Goal: Manage account settings

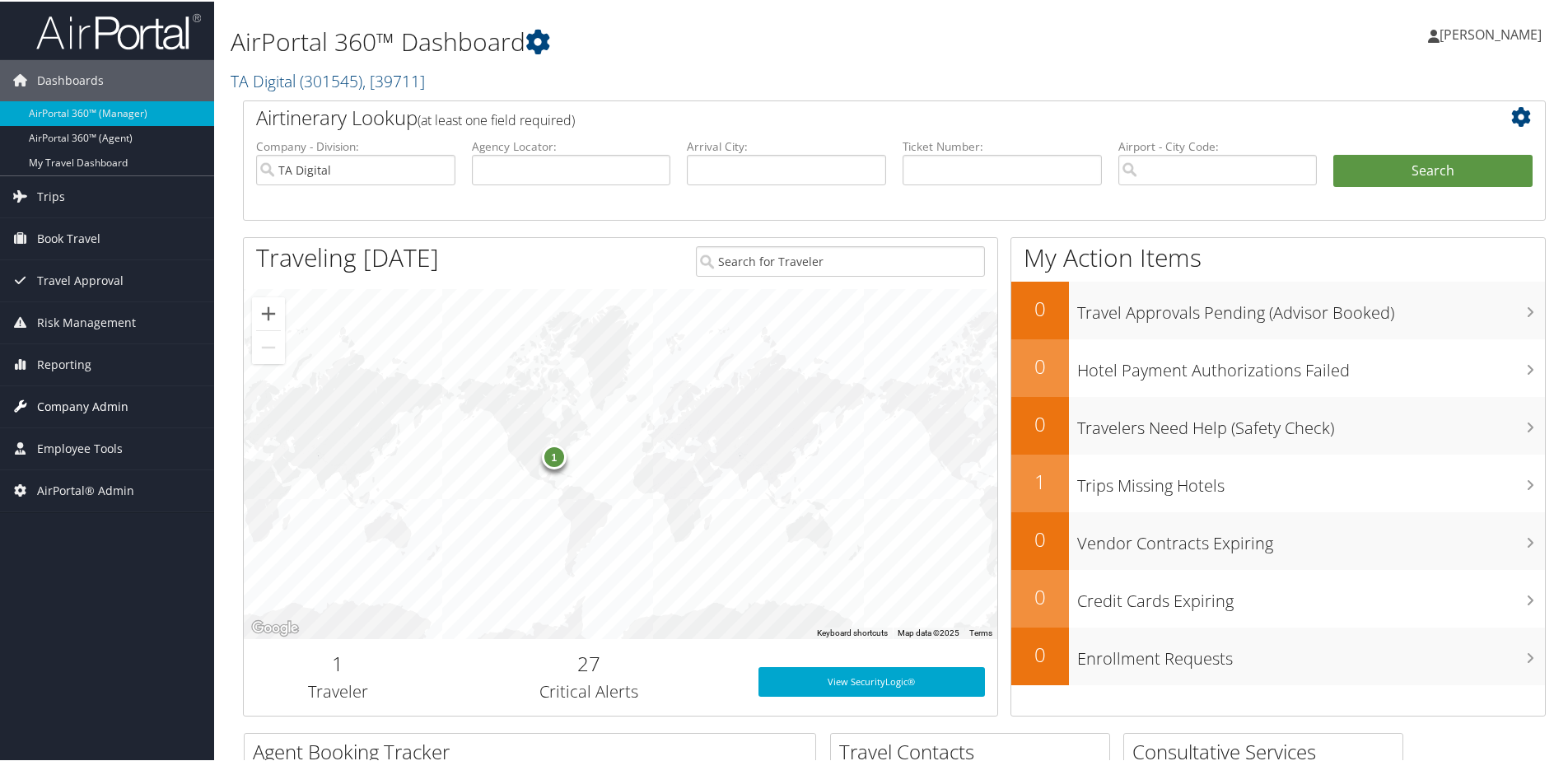
click at [96, 415] on span "Company Admin" at bounding box center [83, 405] width 91 height 41
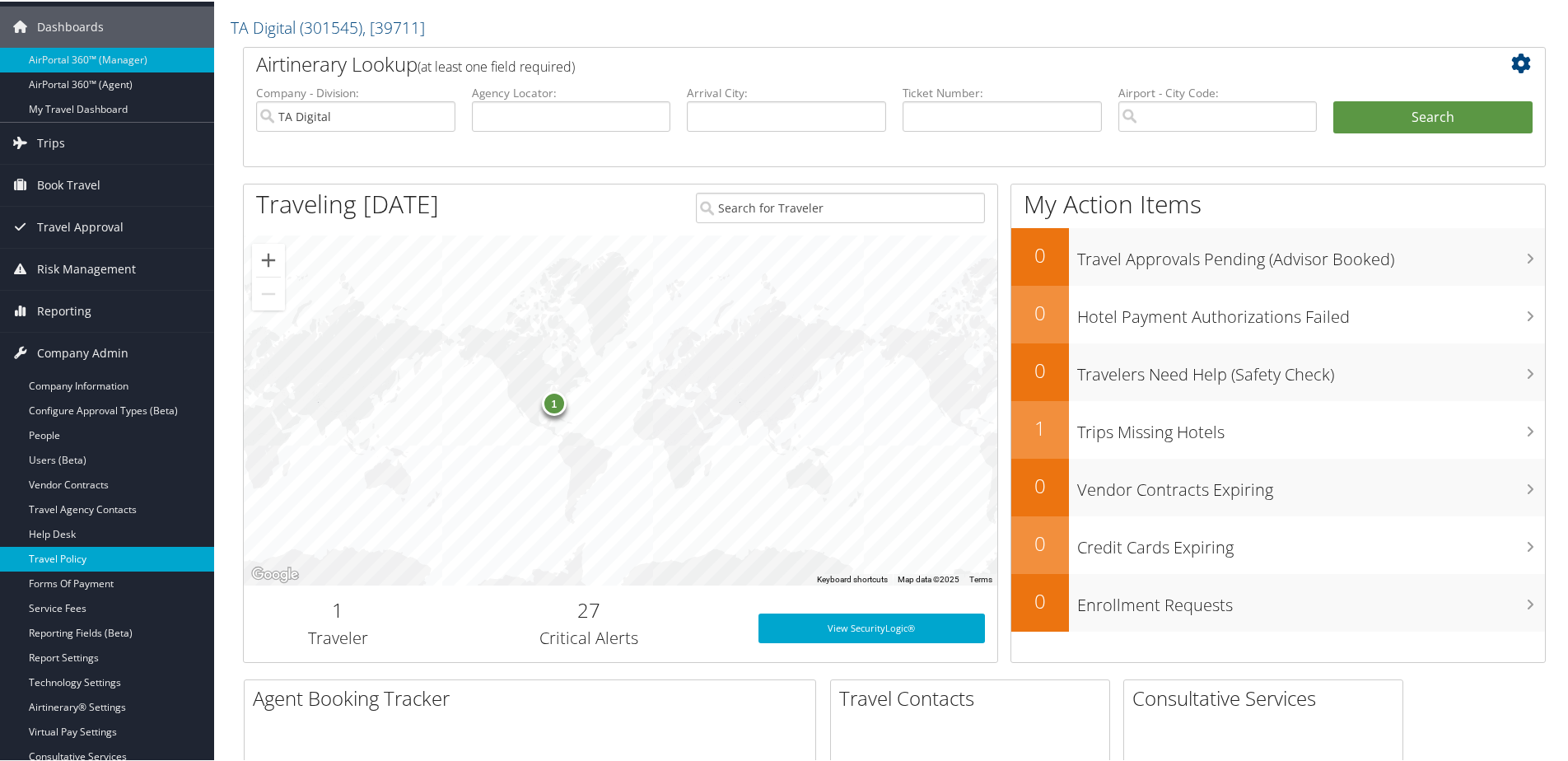
scroll to position [83, 0]
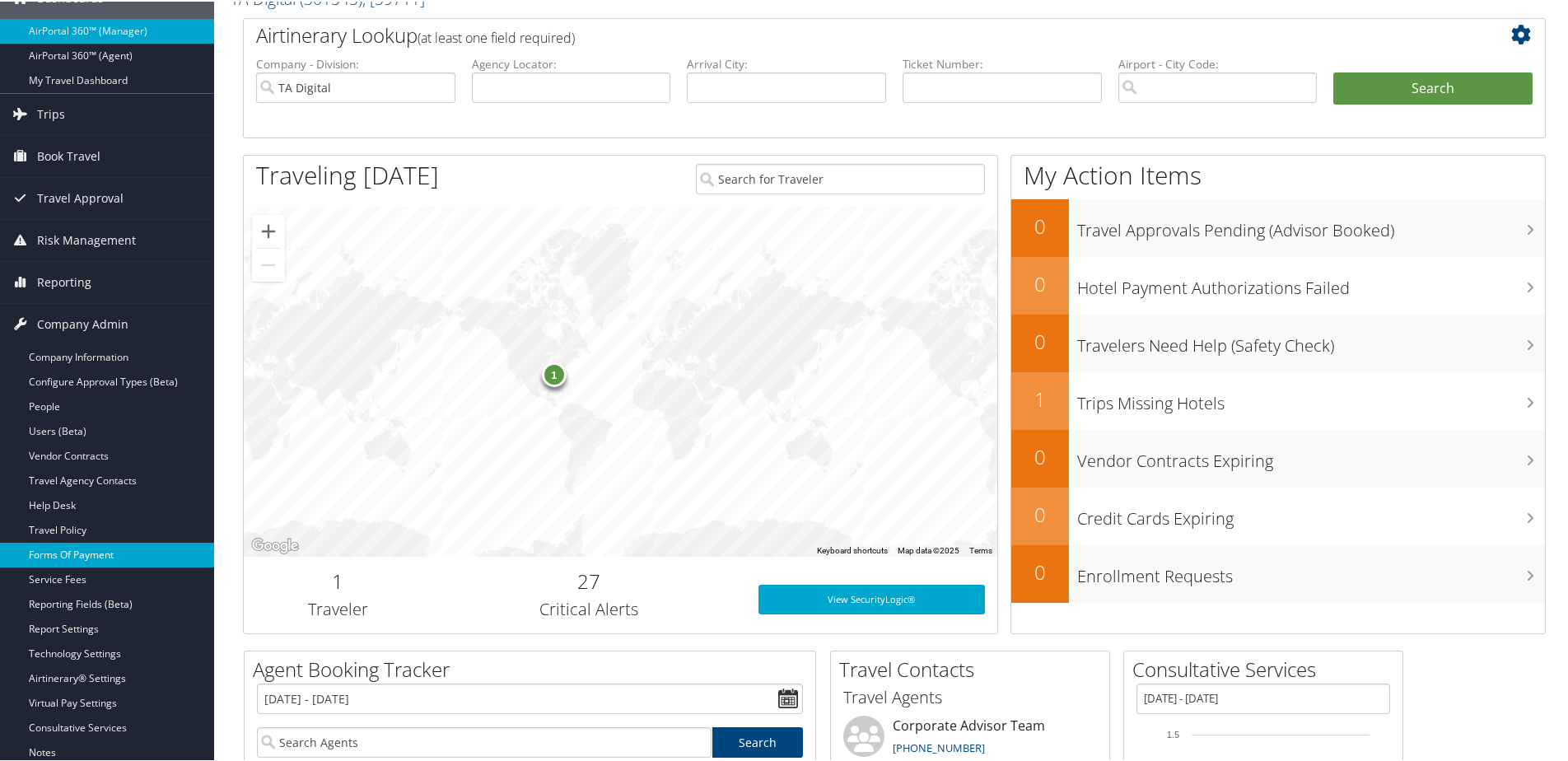
click at [94, 559] on link "Forms Of Payment" at bounding box center [107, 554] width 214 height 25
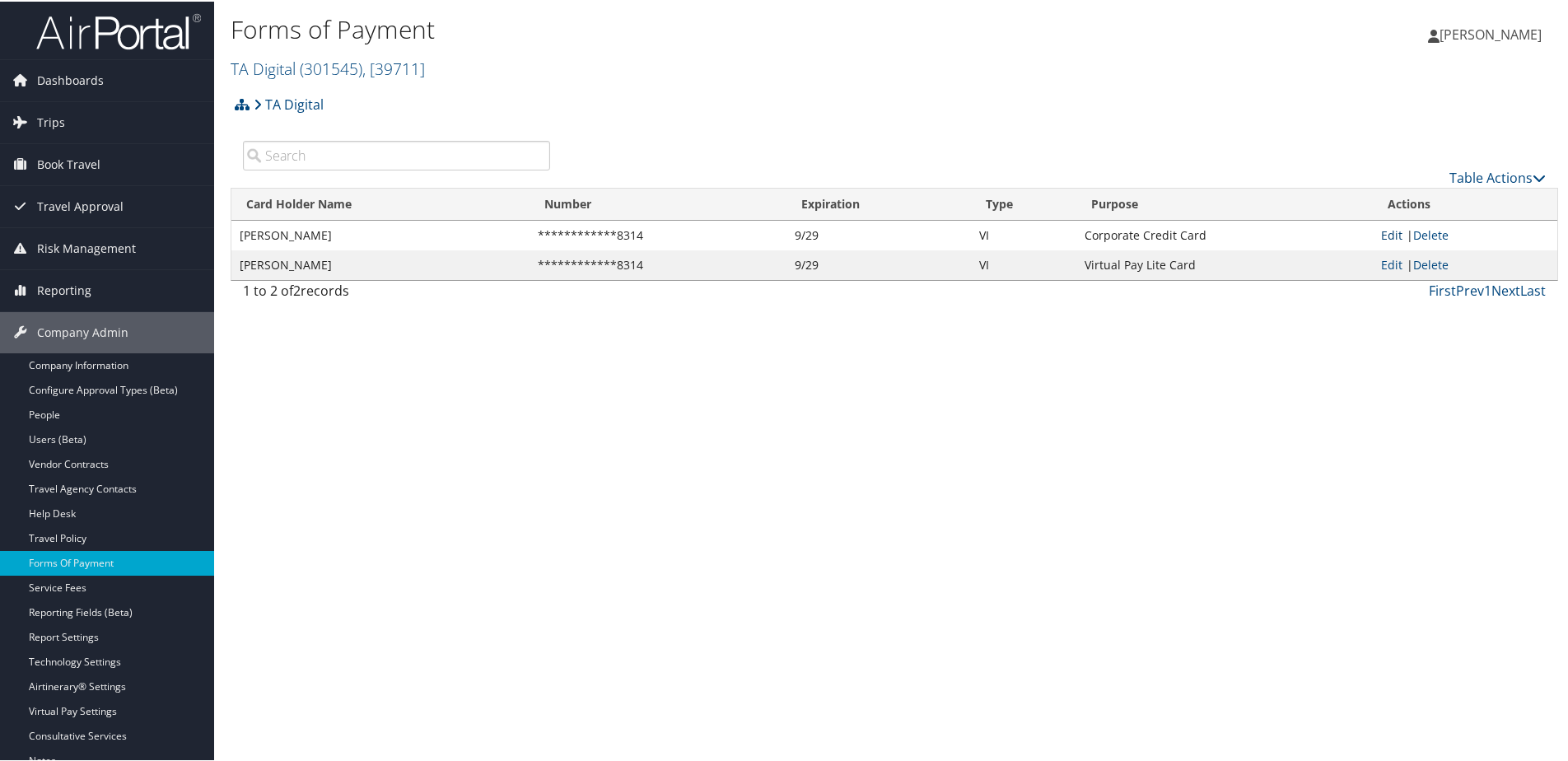
click at [1386, 235] on link "Edit" at bounding box center [1392, 233] width 22 height 15
select select "2"
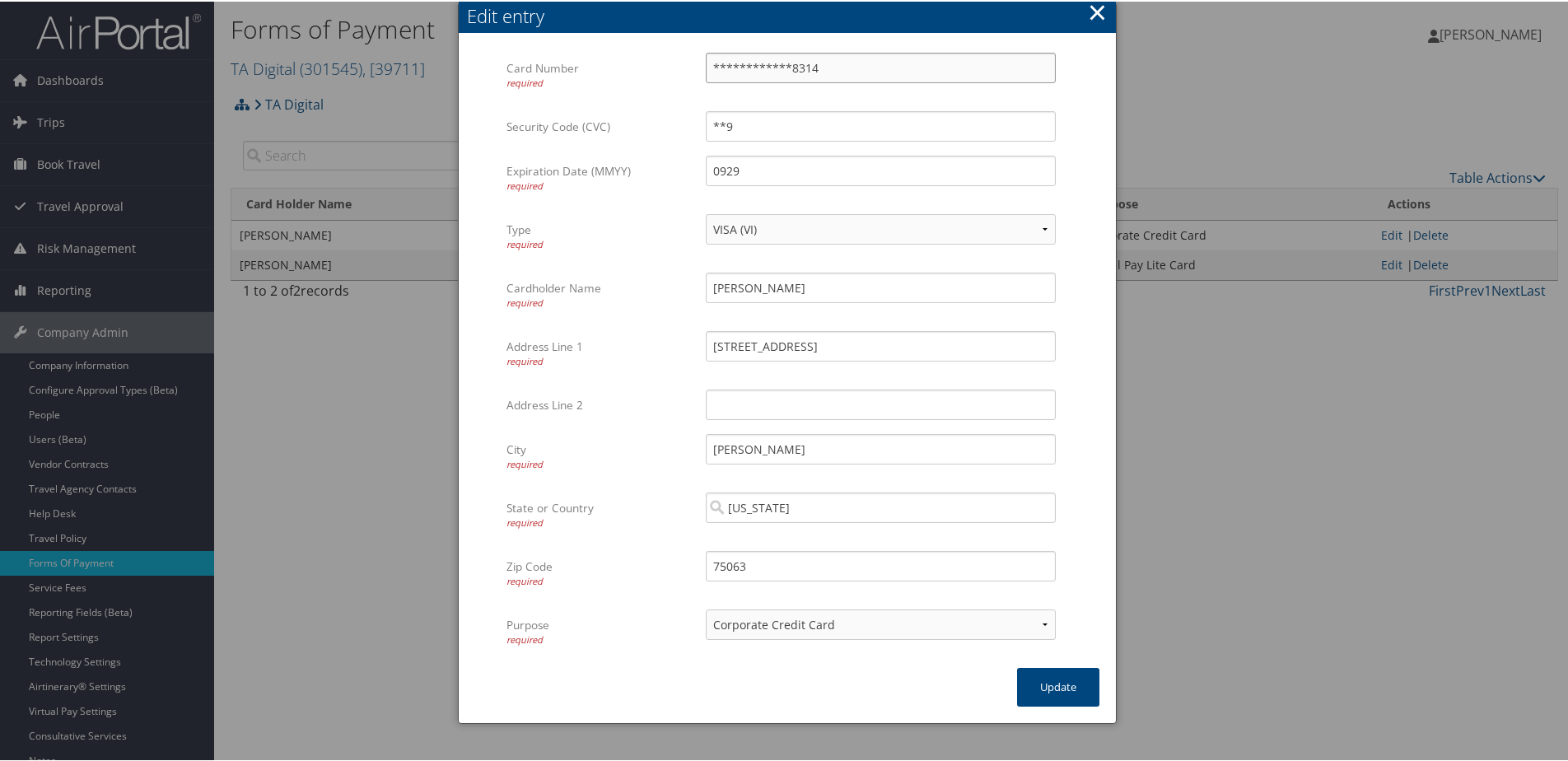
drag, startPoint x: 830, startPoint y: 66, endPoint x: 675, endPoint y: 61, distance: 155.1
click at [675, 61] on div "**********" at bounding box center [787, 80] width 562 height 59
type input "4715292709330386"
drag, startPoint x: 732, startPoint y: 127, endPoint x: 618, endPoint y: 127, distance: 114.0
click at [618, 127] on div "Security Code (CVC) **9 Multiple values The selected items contain different va…" at bounding box center [787, 132] width 562 height 45
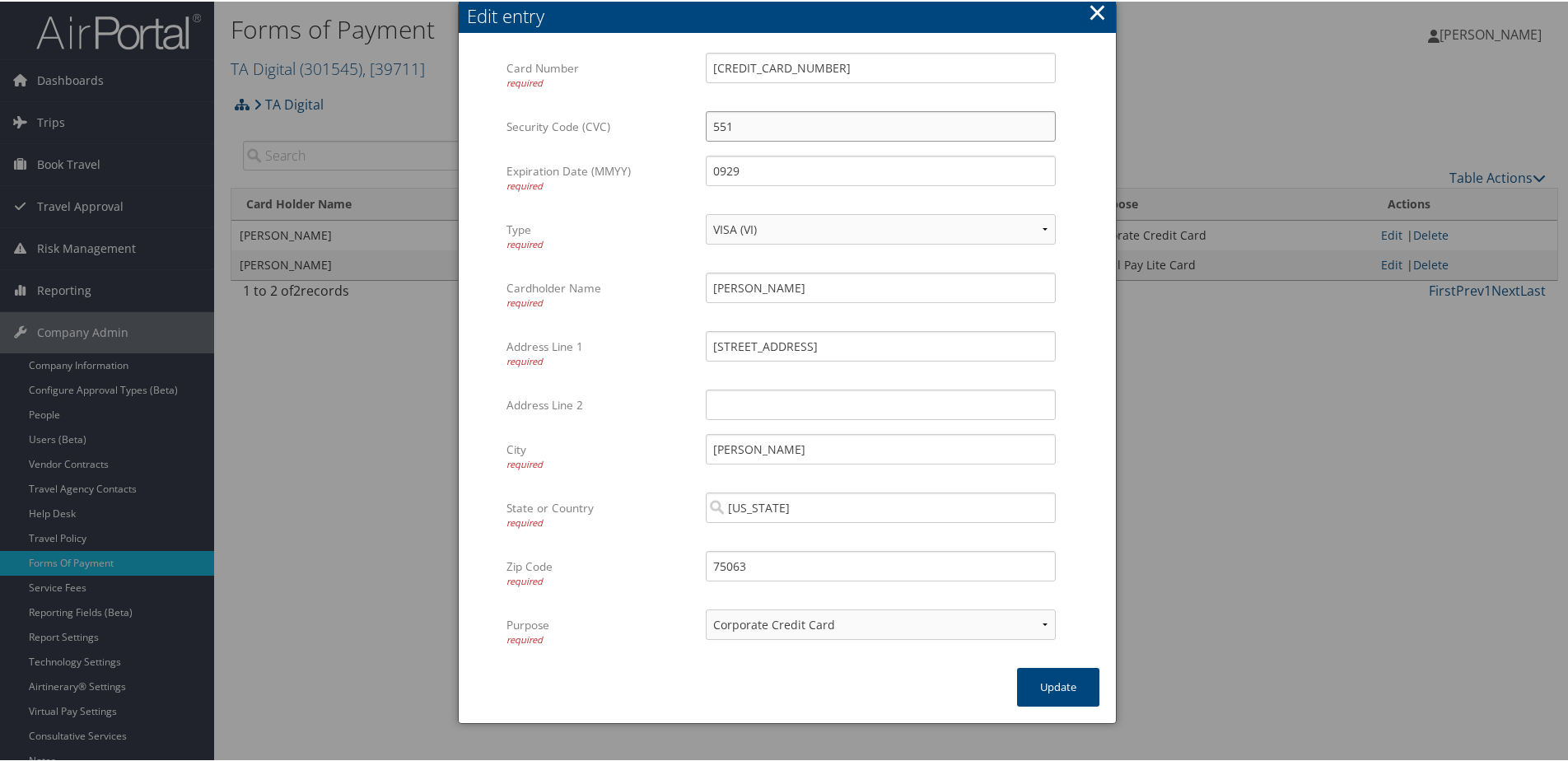
type input "551"
drag, startPoint x: 746, startPoint y: 171, endPoint x: 698, endPoint y: 170, distance: 48.0
click at [698, 170] on div "0929 Multiple values The selected items contain different values for this input…" at bounding box center [880, 176] width 374 height 44
type input "0930"
drag, startPoint x: 787, startPoint y: 291, endPoint x: 676, endPoint y: 288, distance: 111.0
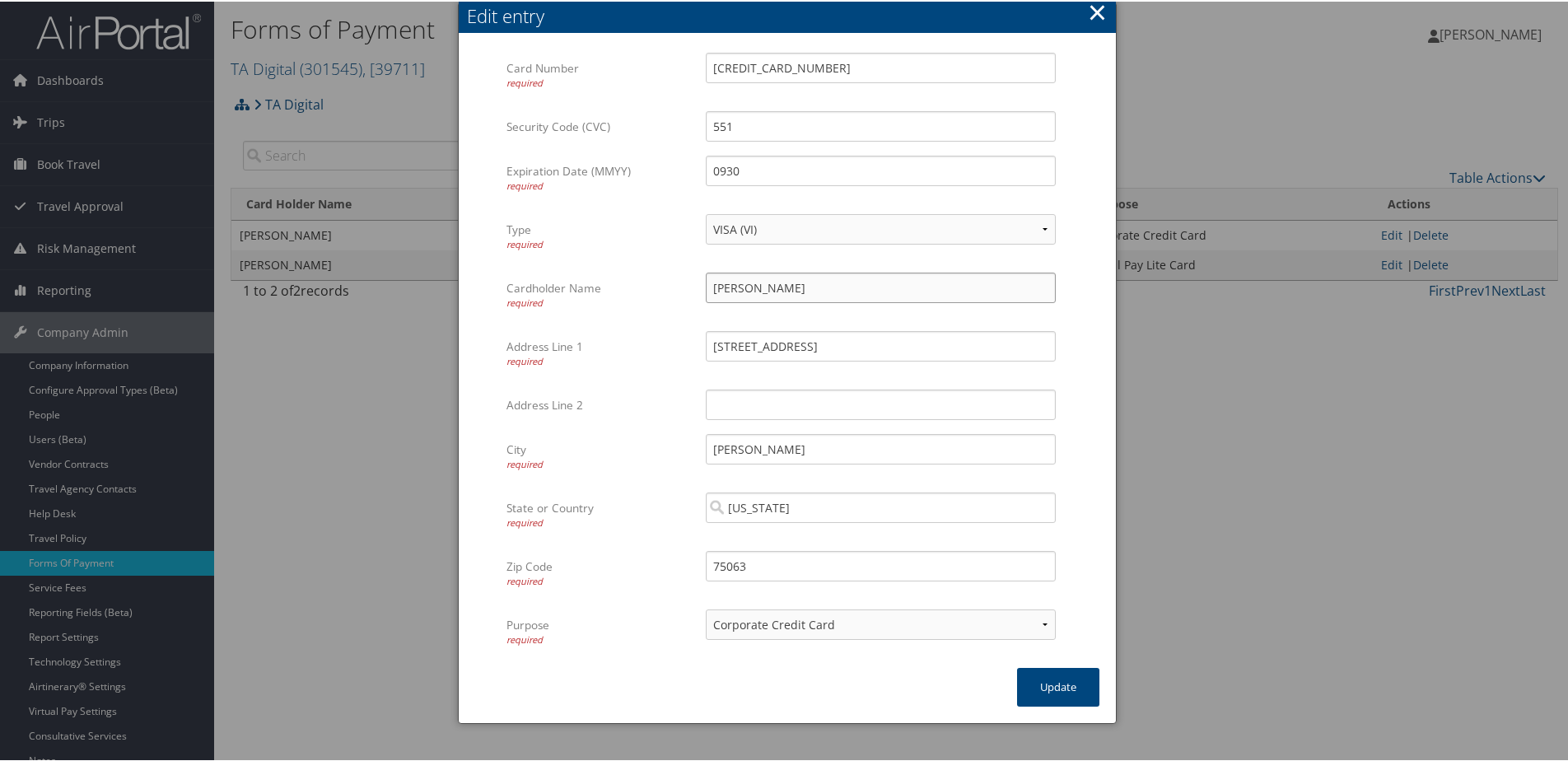
click at [676, 288] on div "Cardholder Name required Kara Olsen Multiple values The selected items contain …" at bounding box center [787, 300] width 562 height 59
type input "Ryan Boyle"
click at [1039, 681] on button "Update" at bounding box center [1059, 685] width 83 height 39
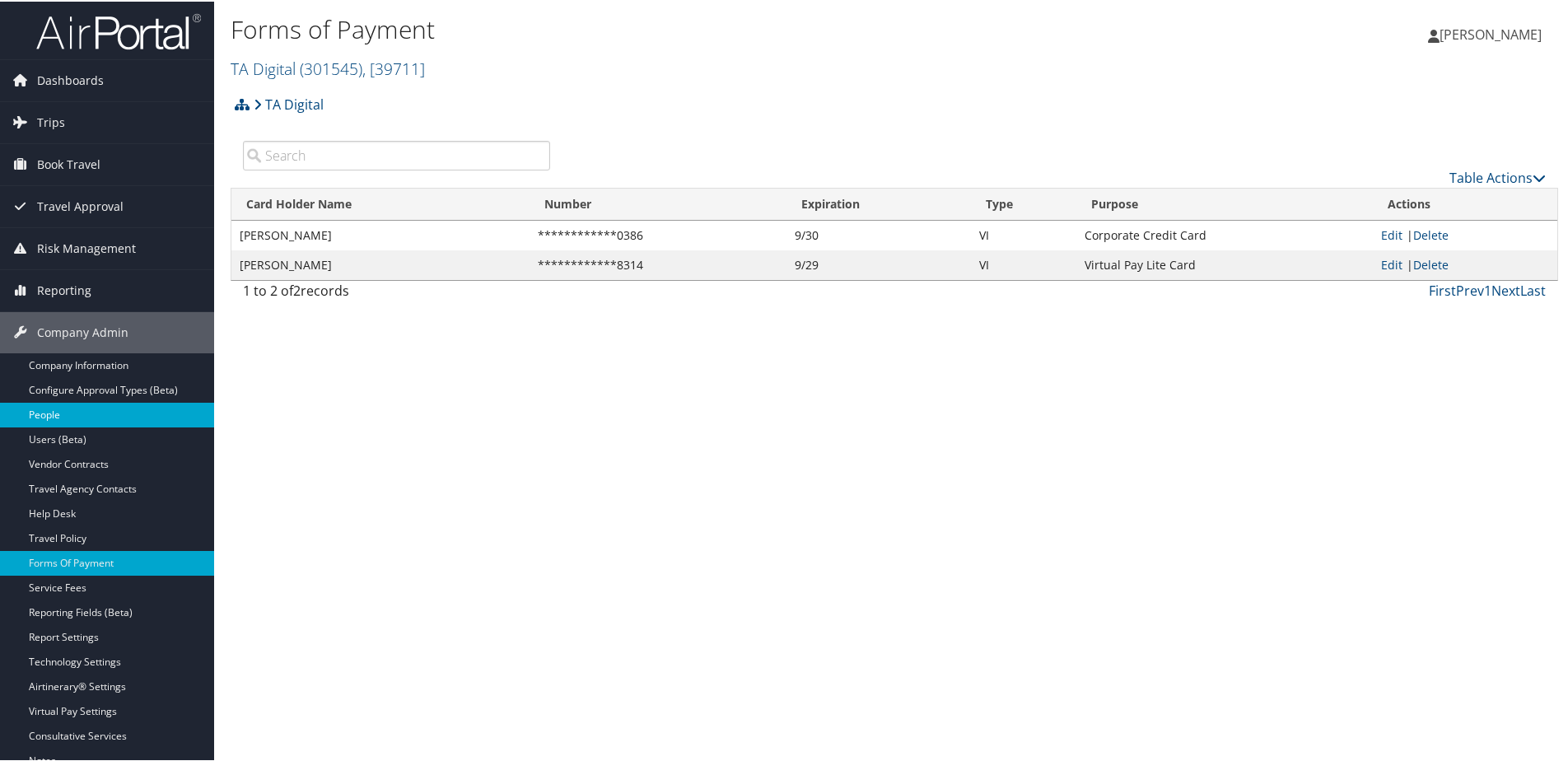
click at [49, 407] on link "People" at bounding box center [107, 413] width 214 height 25
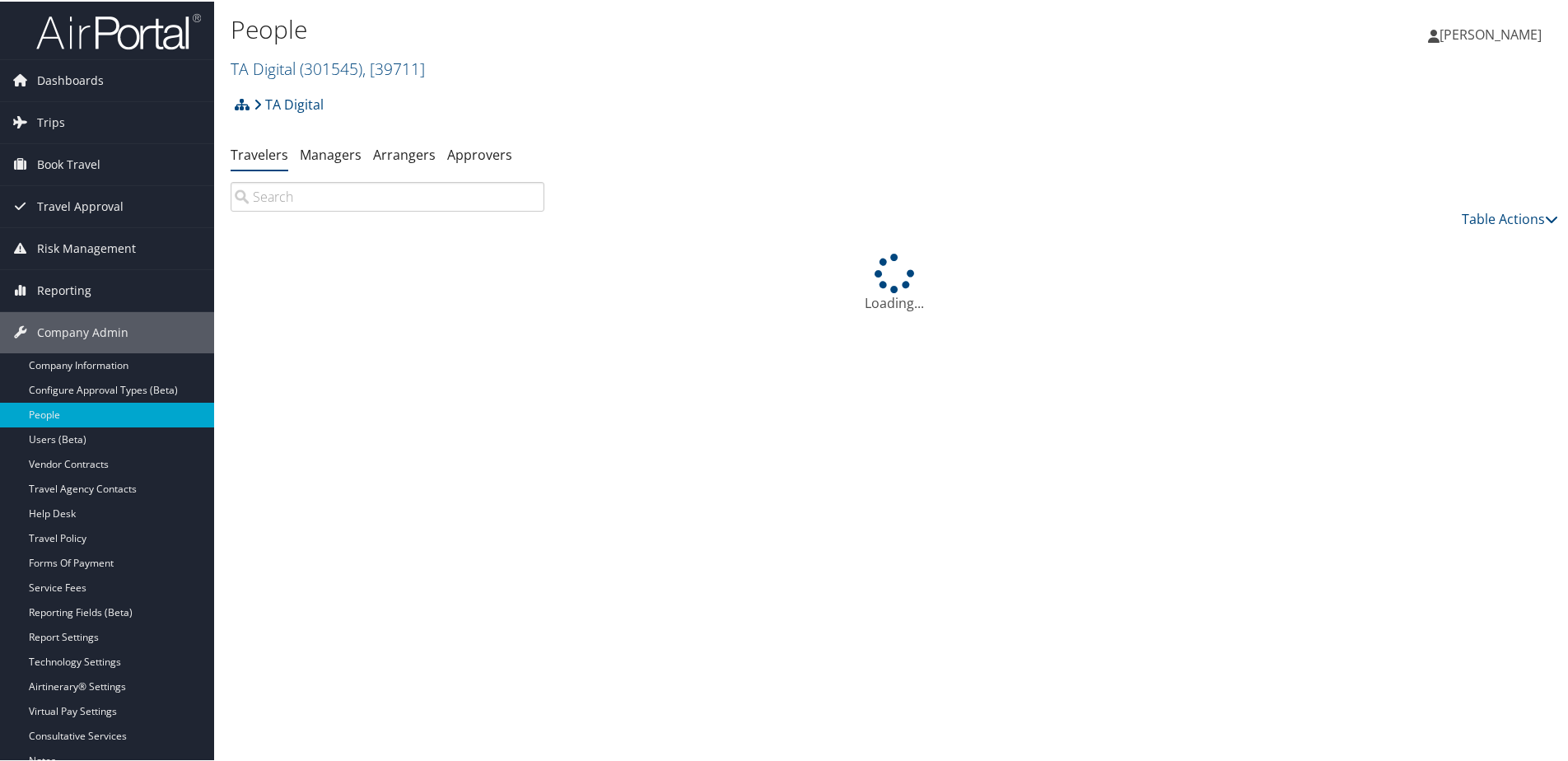
click at [357, 196] on input "search" at bounding box center [387, 195] width 314 height 29
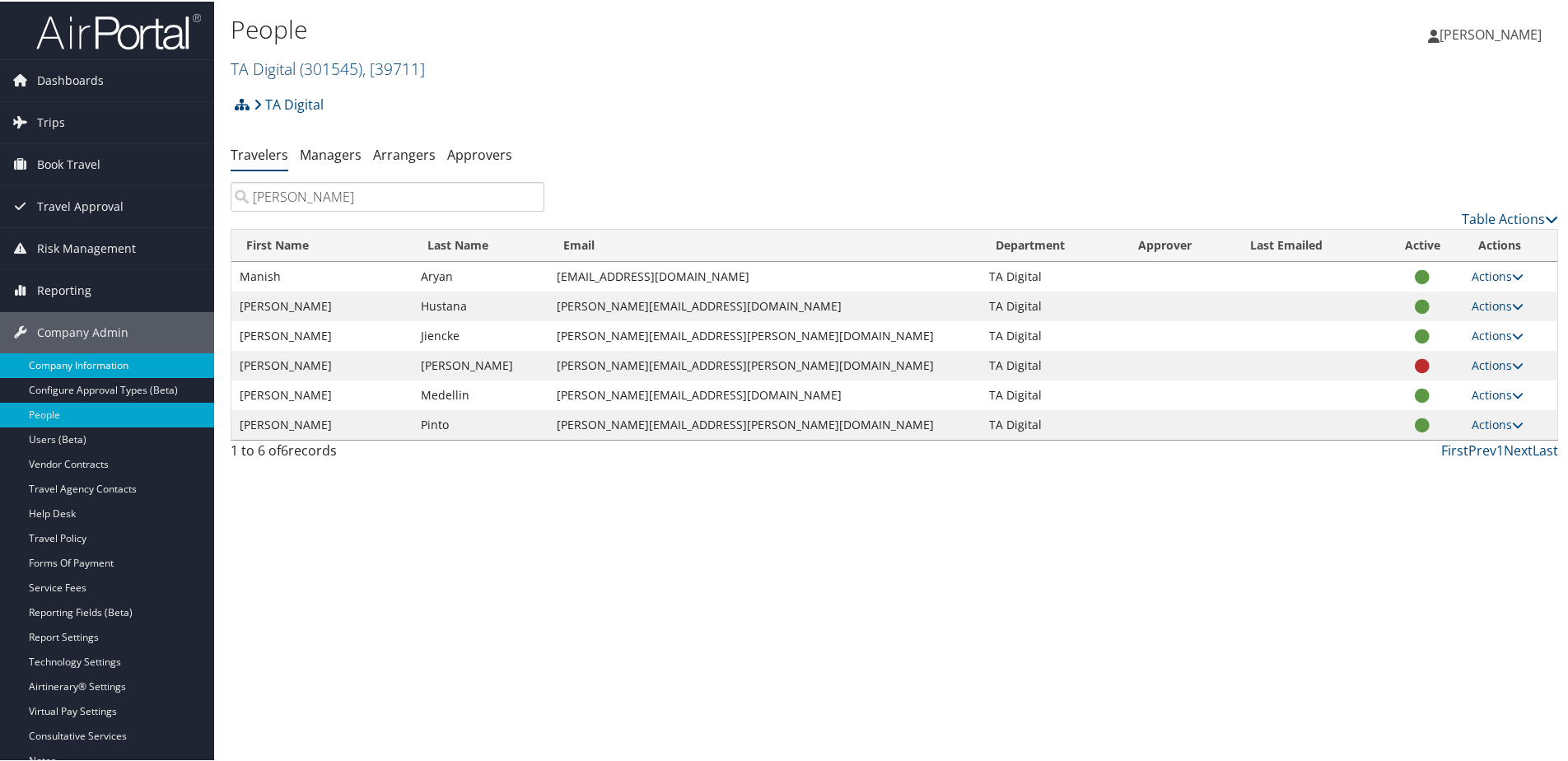
type input "ryan"
click at [75, 368] on link "Company Information" at bounding box center [107, 364] width 214 height 25
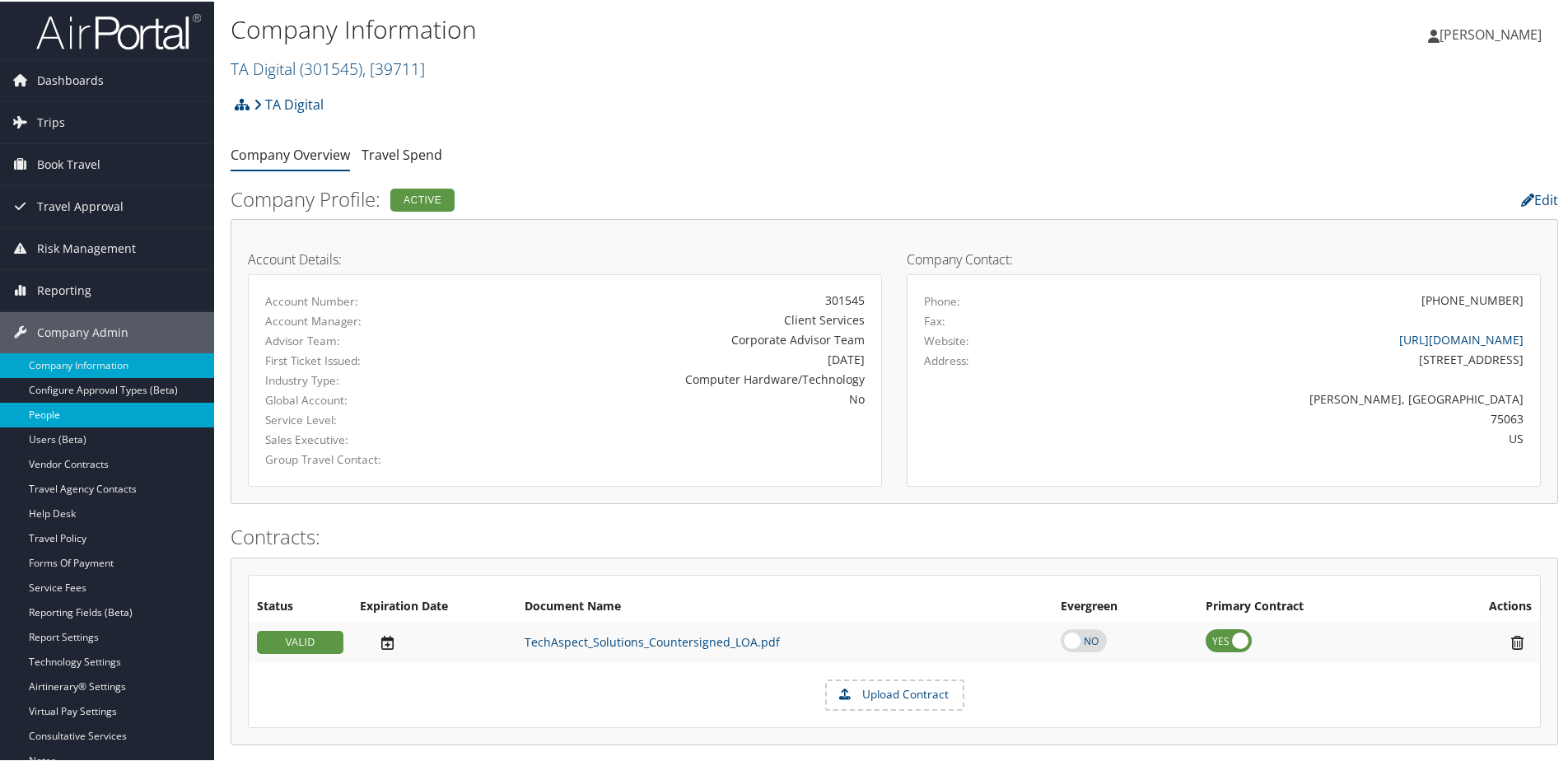
click at [63, 411] on link "People" at bounding box center [107, 413] width 214 height 25
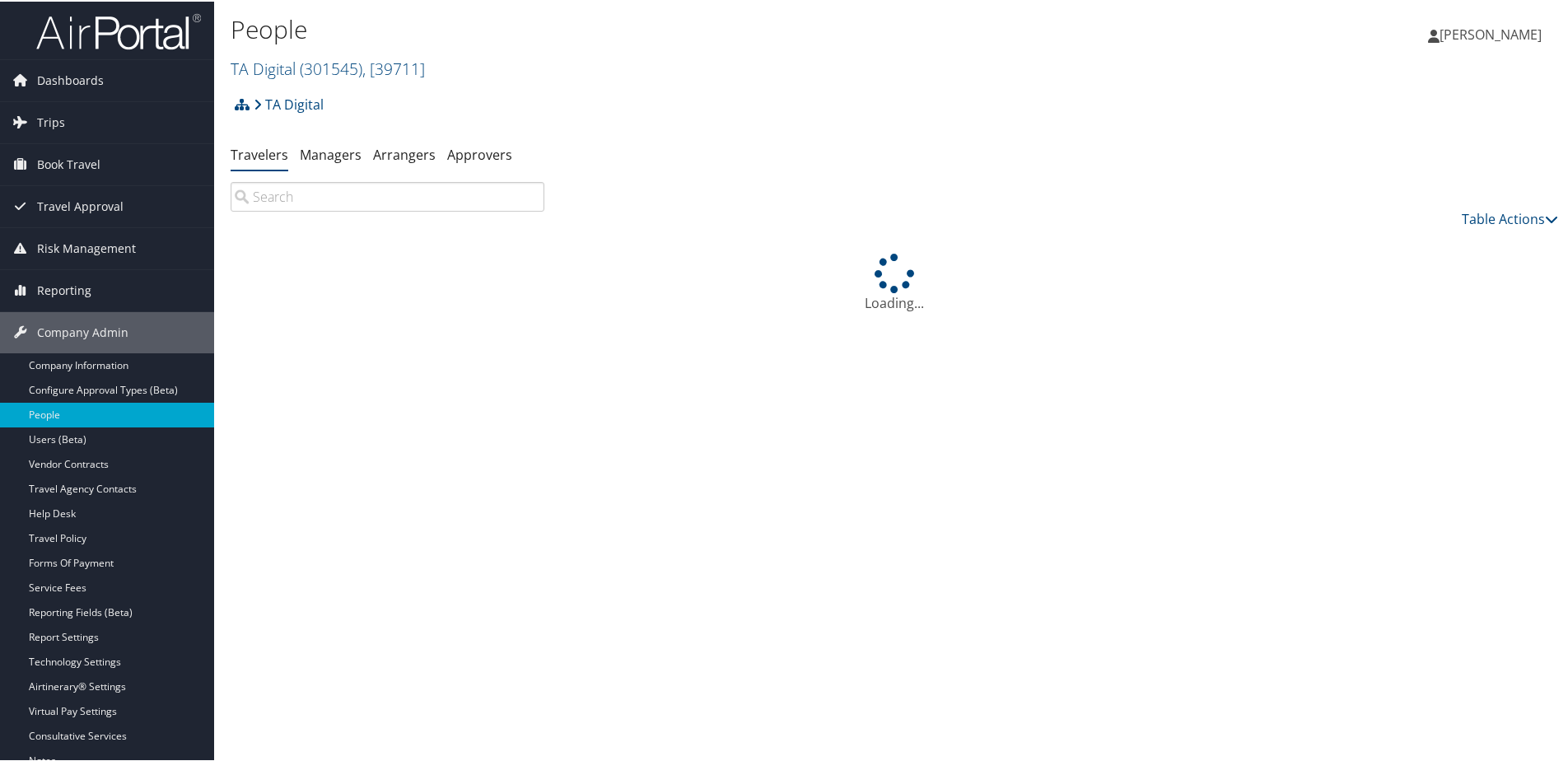
click at [299, 191] on input "search" at bounding box center [387, 195] width 314 height 29
type input "b"
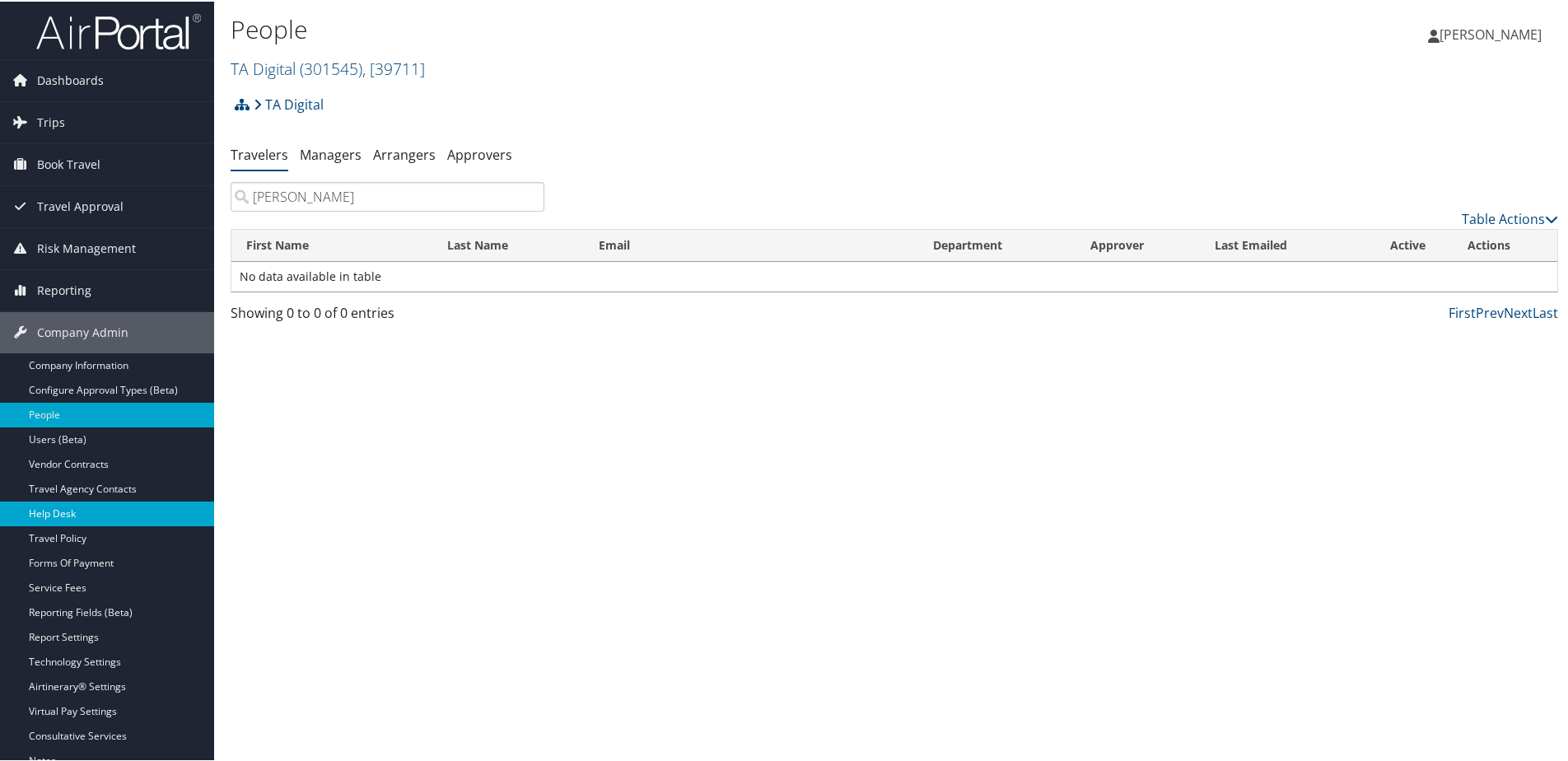
scroll to position [83, 0]
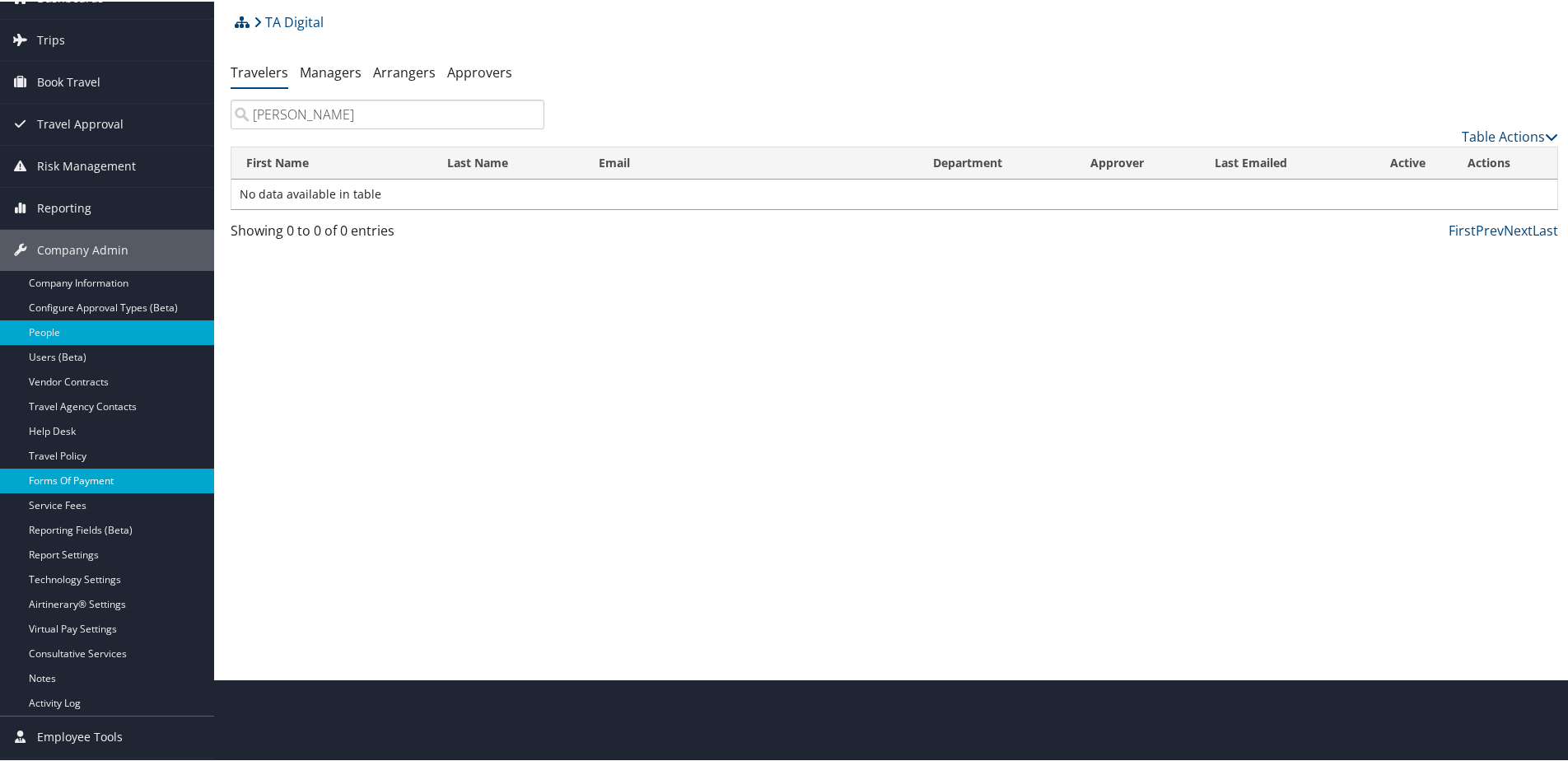
type input "doyle"
click at [80, 486] on link "Forms Of Payment" at bounding box center [107, 479] width 214 height 25
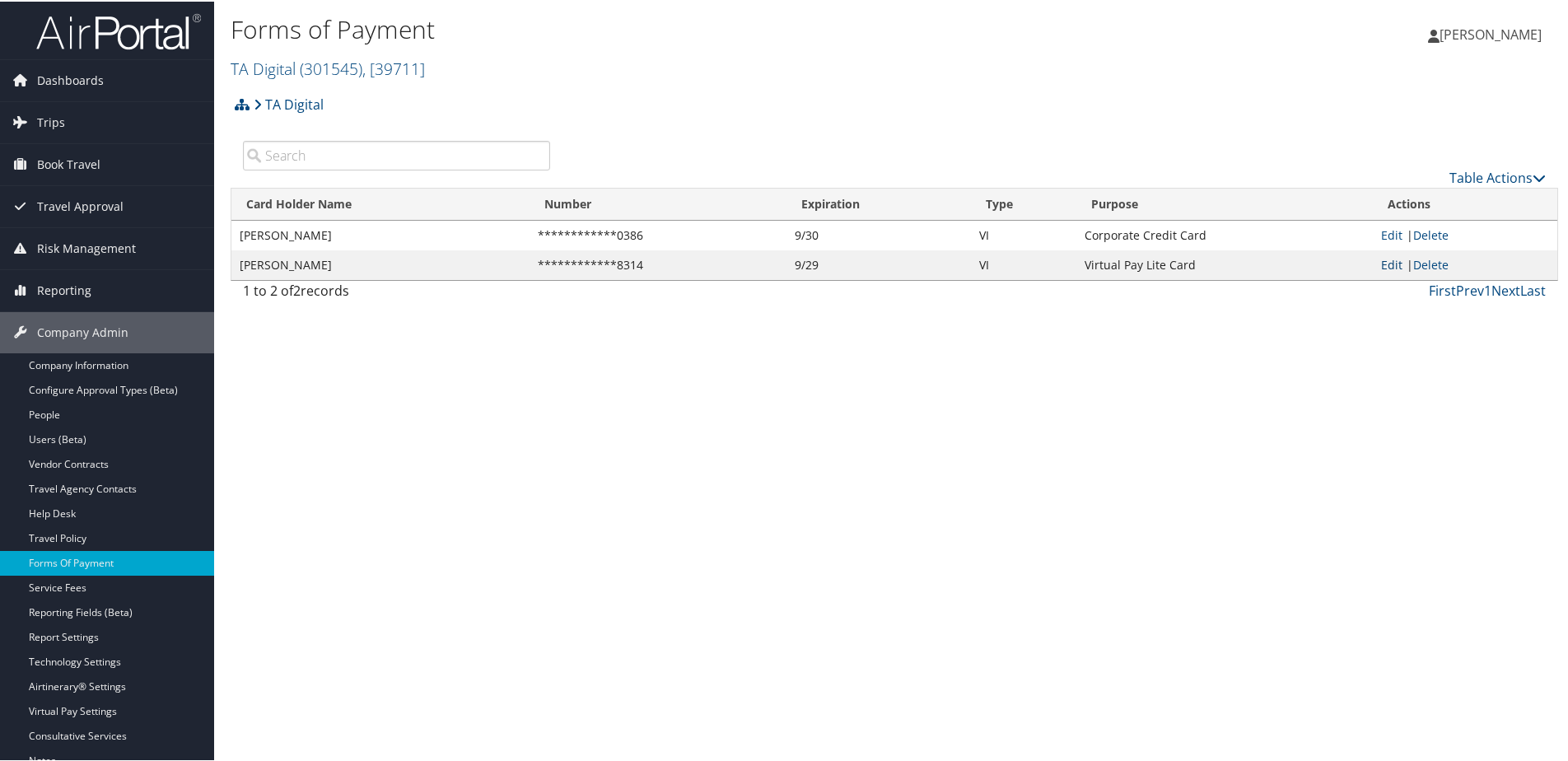
click at [1386, 258] on link "Edit" at bounding box center [1392, 263] width 22 height 15
select select "15"
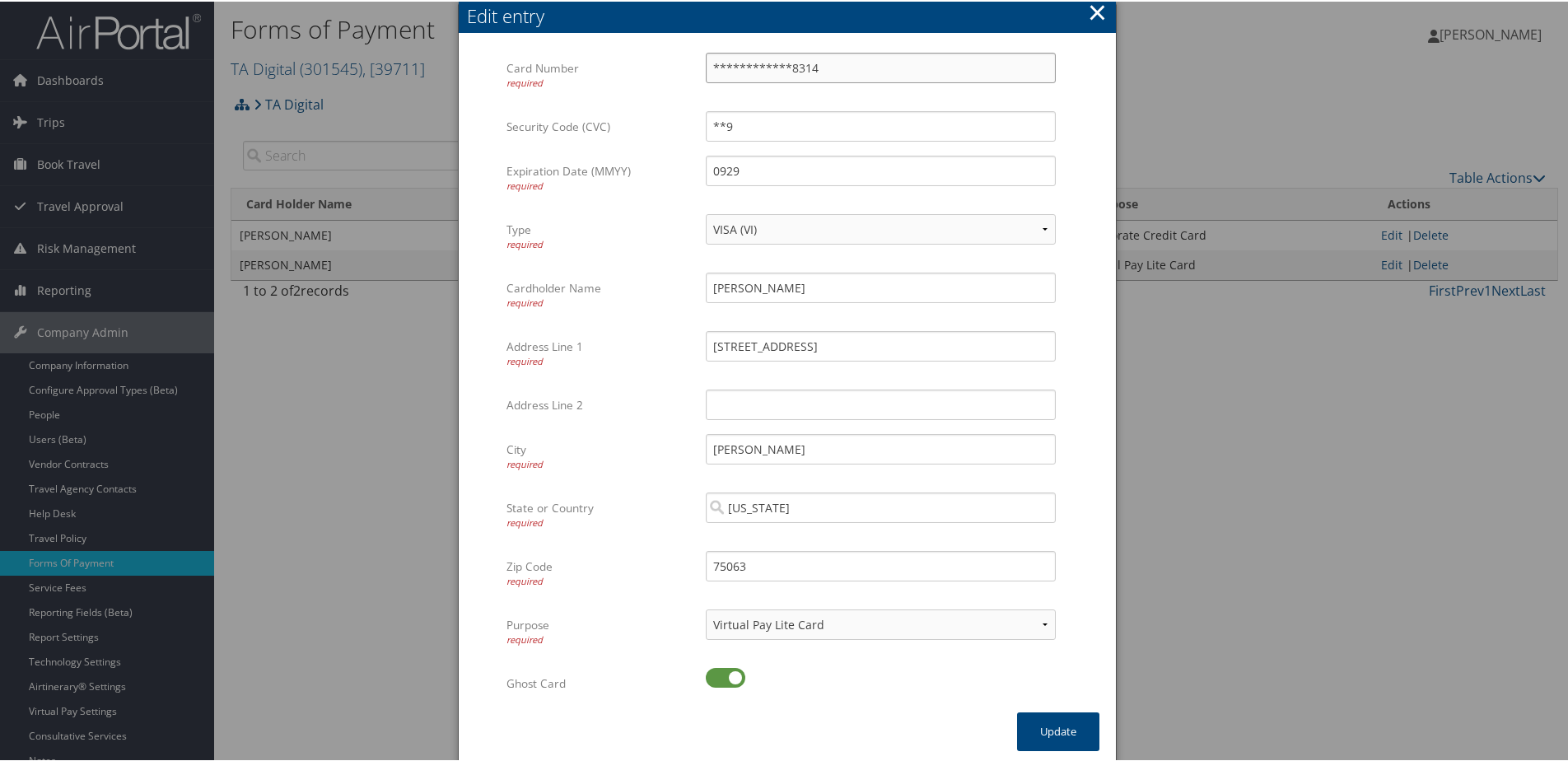
drag, startPoint x: 836, startPoint y: 74, endPoint x: 614, endPoint y: 76, distance: 222.0
click at [614, 76] on div "**********" at bounding box center [787, 80] width 562 height 59
type input "4715292709330386"
drag, startPoint x: 753, startPoint y: 121, endPoint x: 671, endPoint y: 125, distance: 82.1
click at [671, 125] on div "Security Code (CVC) **9 Multiple values The selected items contain different va…" at bounding box center [787, 132] width 562 height 45
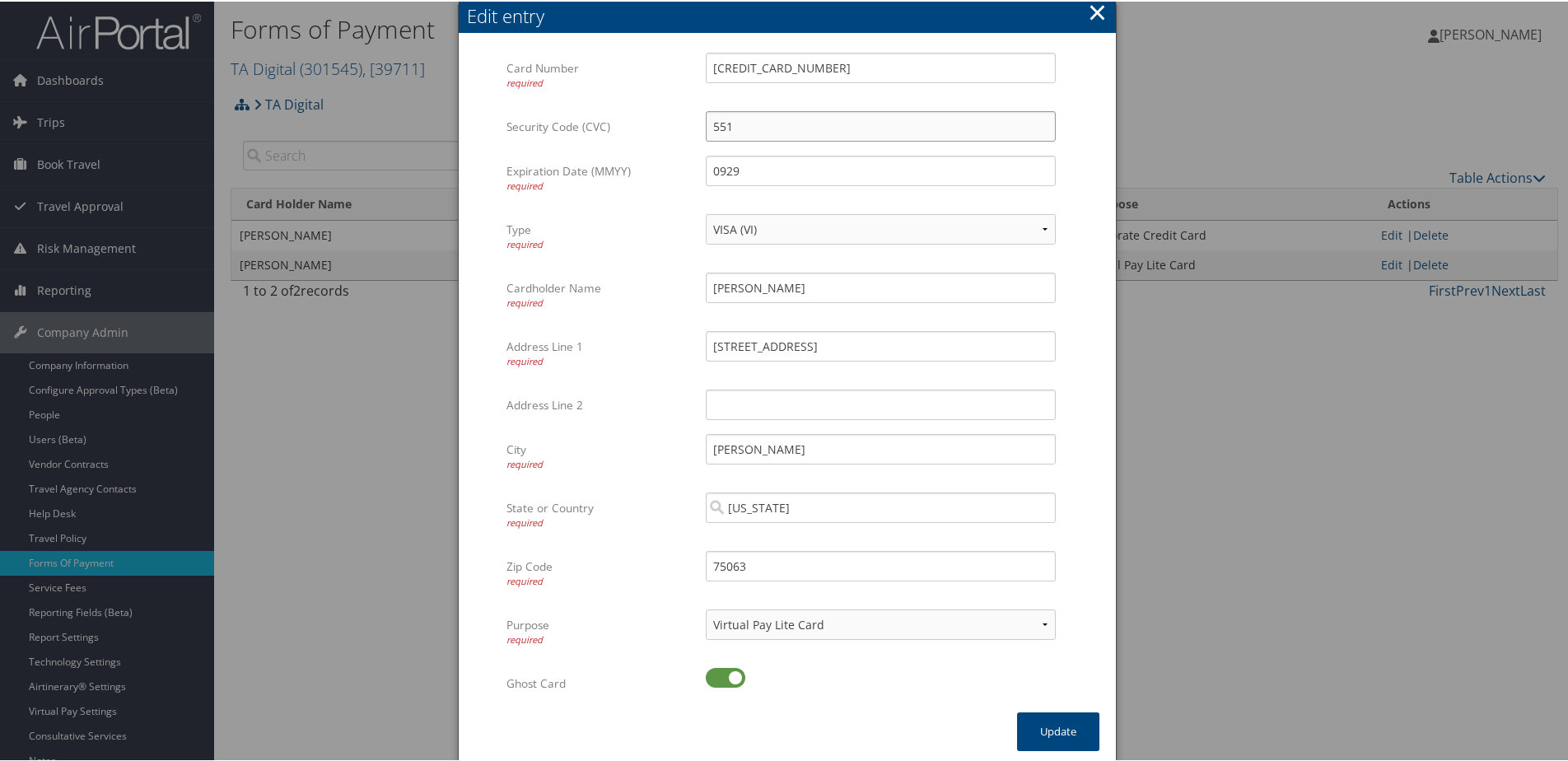
type input "551"
drag, startPoint x: 750, startPoint y: 181, endPoint x: 680, endPoint y: 181, distance: 70.0
click at [680, 181] on div "Expiration Date (MMYY) required 0929 Multiple values The selected items contain…" at bounding box center [787, 183] width 562 height 59
type input "0930"
drag, startPoint x: 786, startPoint y: 276, endPoint x: 643, endPoint y: 281, distance: 143.1
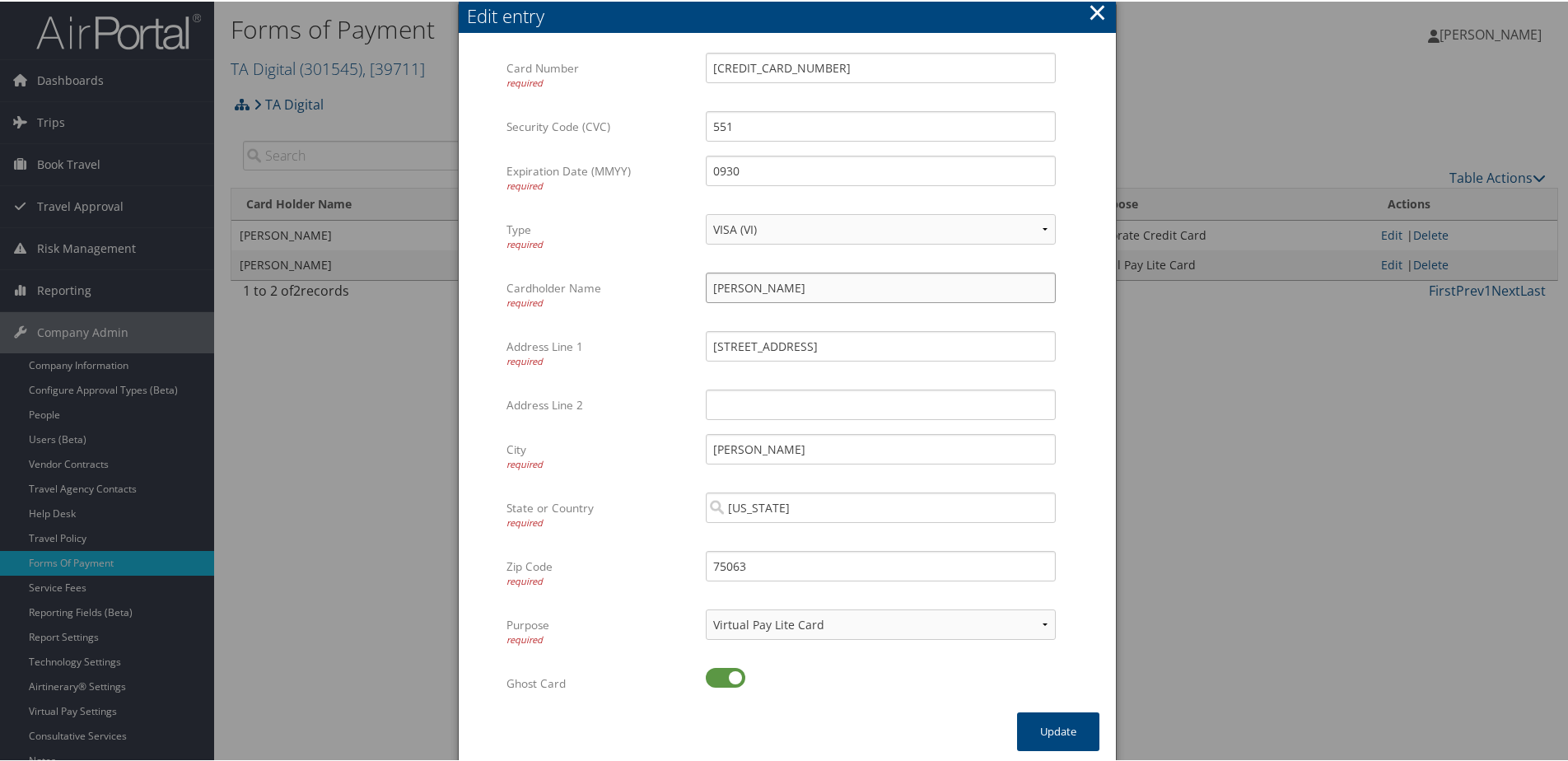
click at [643, 281] on div "Cardholder Name required Kara Olsen Multiple values The selected items contain …" at bounding box center [787, 300] width 562 height 59
type input "Ryan Boyle"
click at [1030, 726] on button "Update" at bounding box center [1059, 730] width 83 height 39
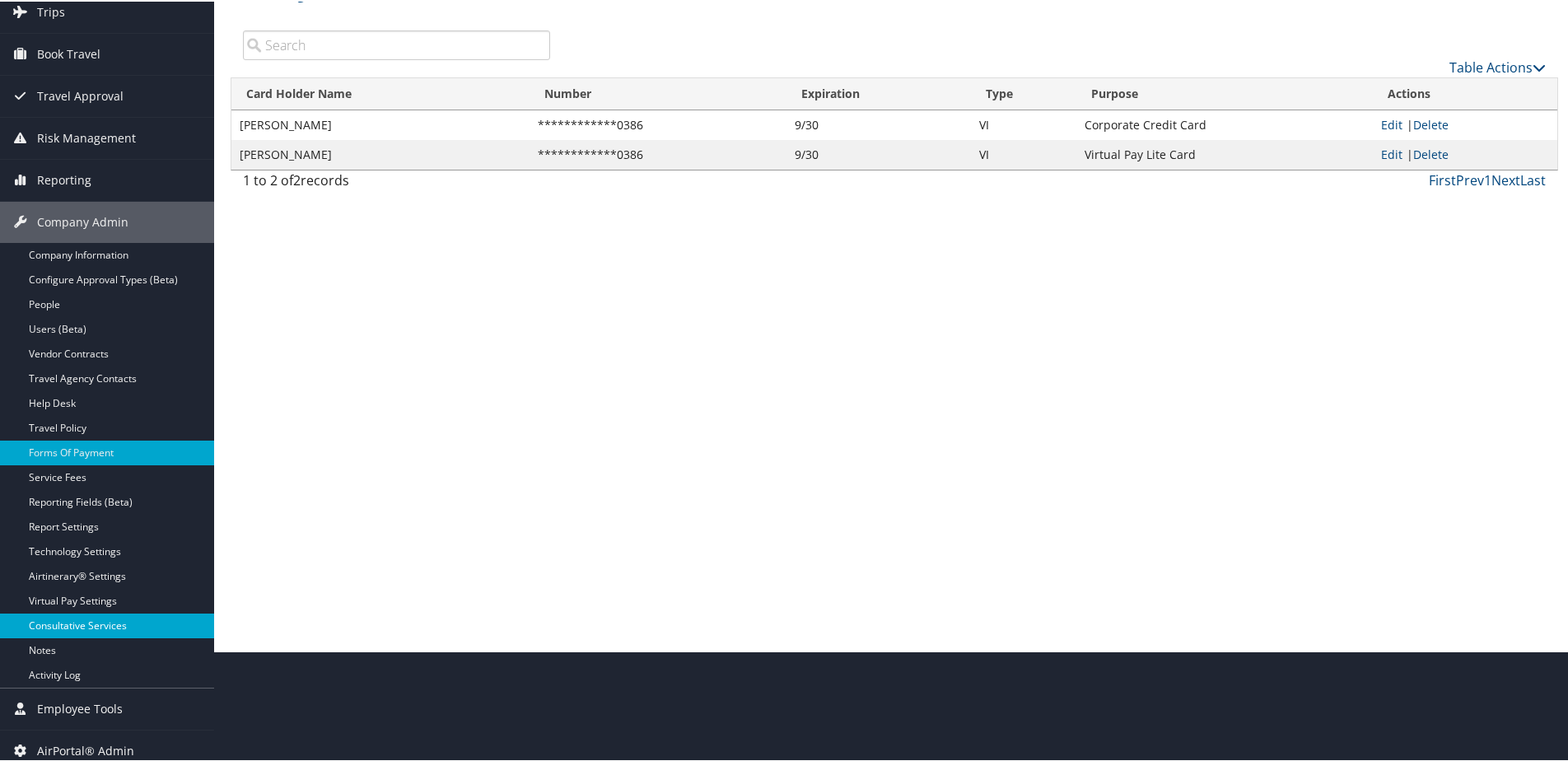
scroll to position [121, 0]
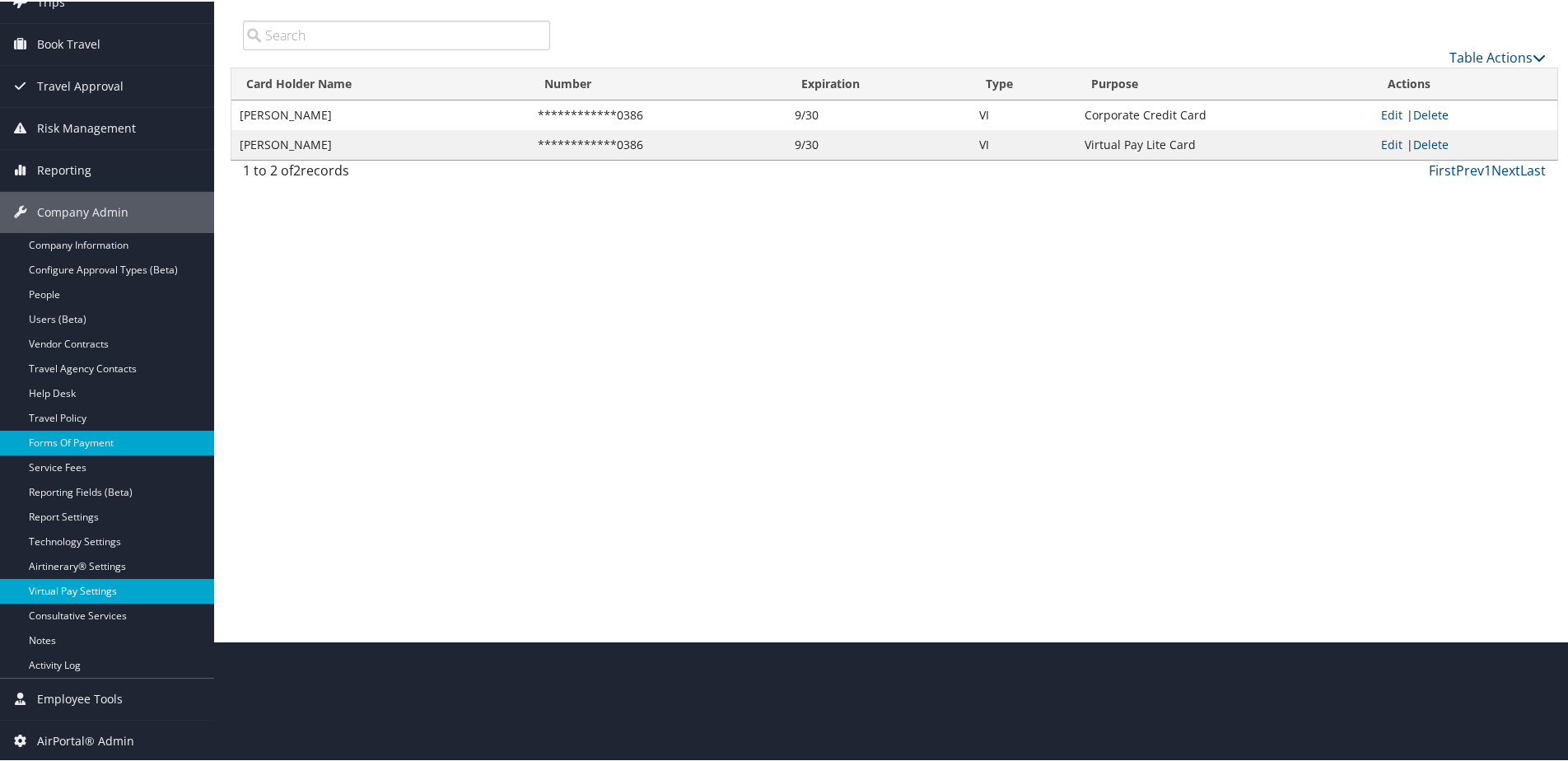
click at [99, 593] on link "Virtual Pay Settings" at bounding box center [107, 590] width 214 height 25
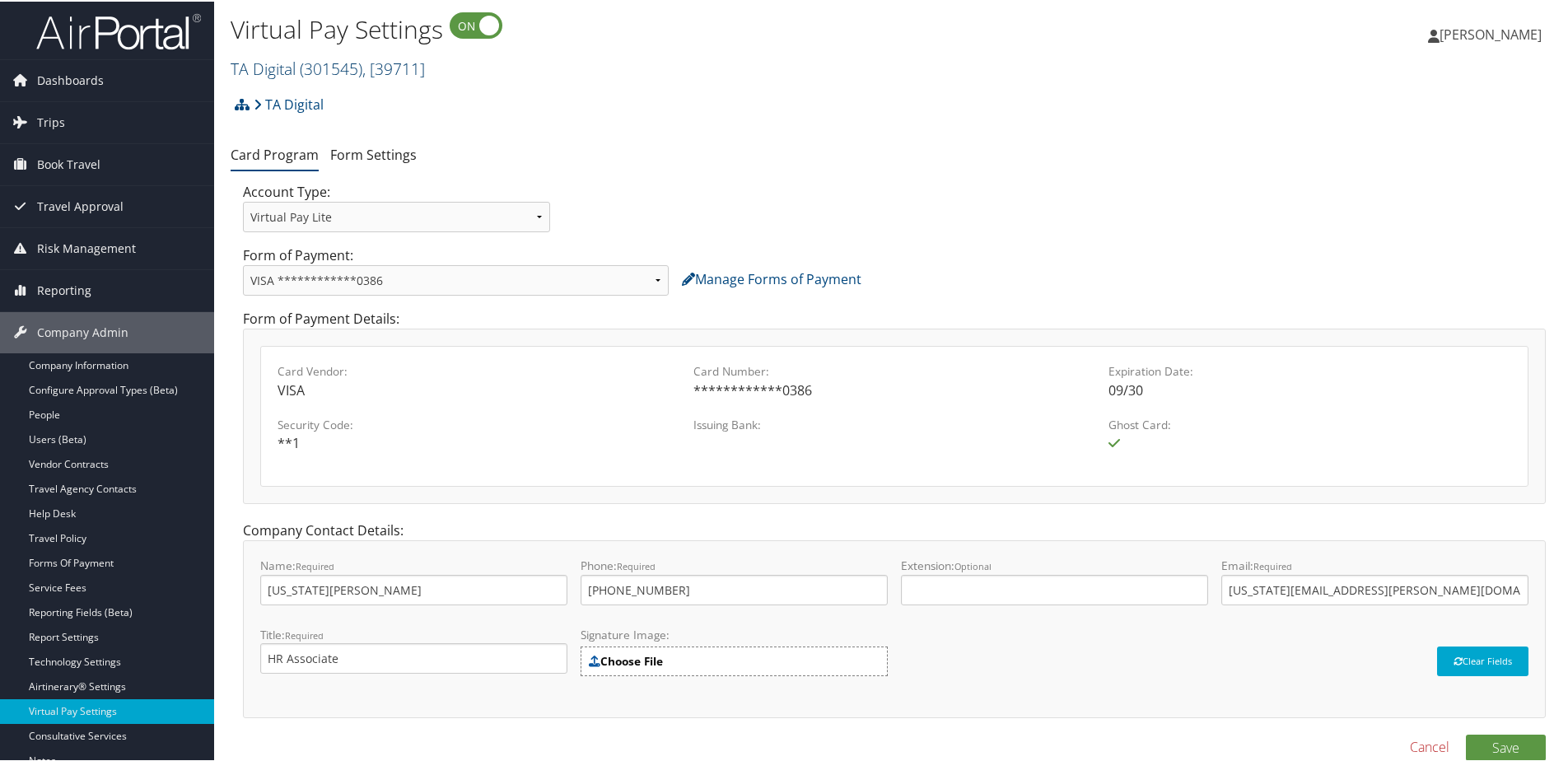
click at [345, 63] on span "( 301545 )" at bounding box center [330, 67] width 63 height 22
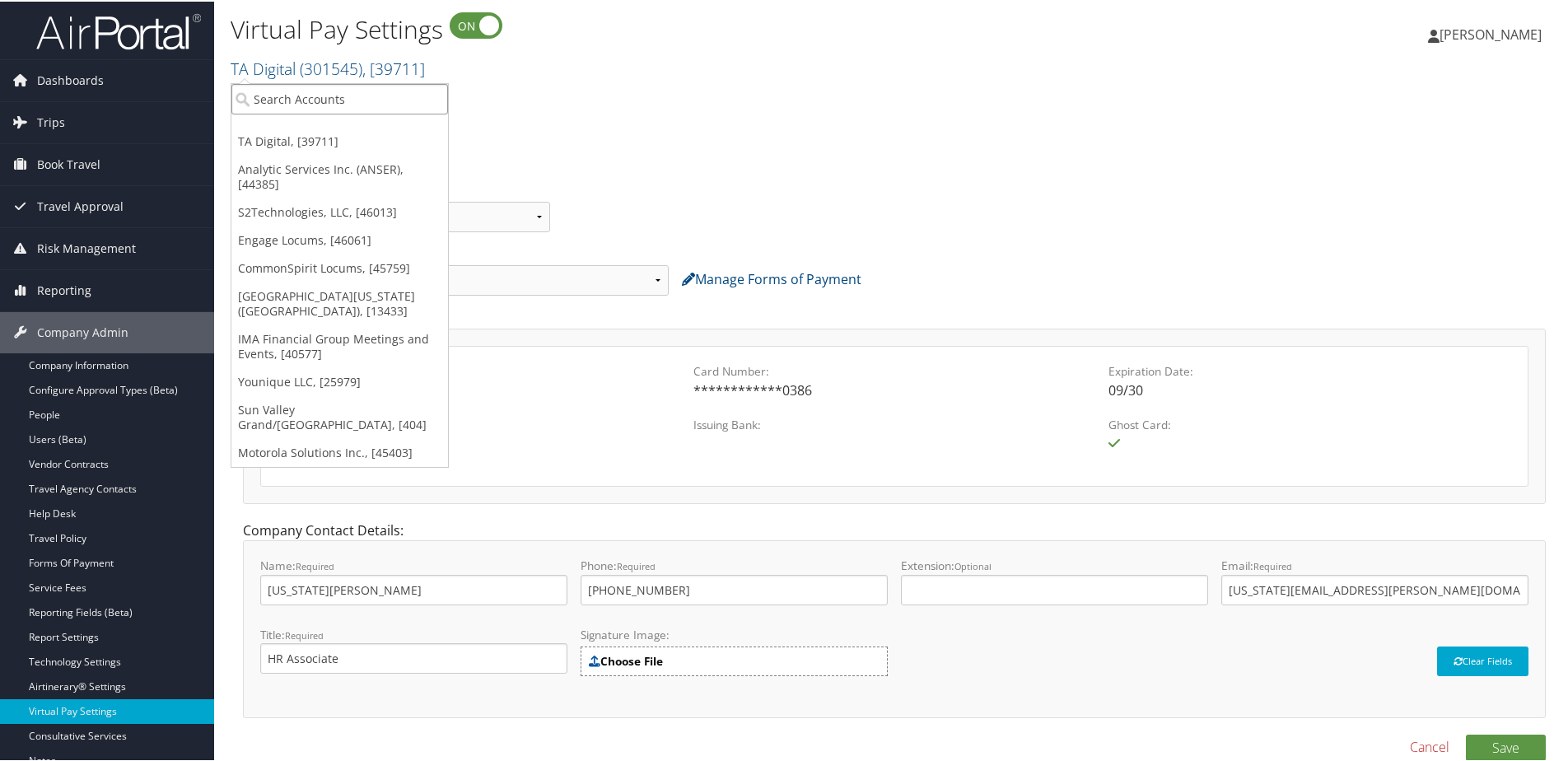
click at [339, 104] on input "search" at bounding box center [340, 97] width 217 height 30
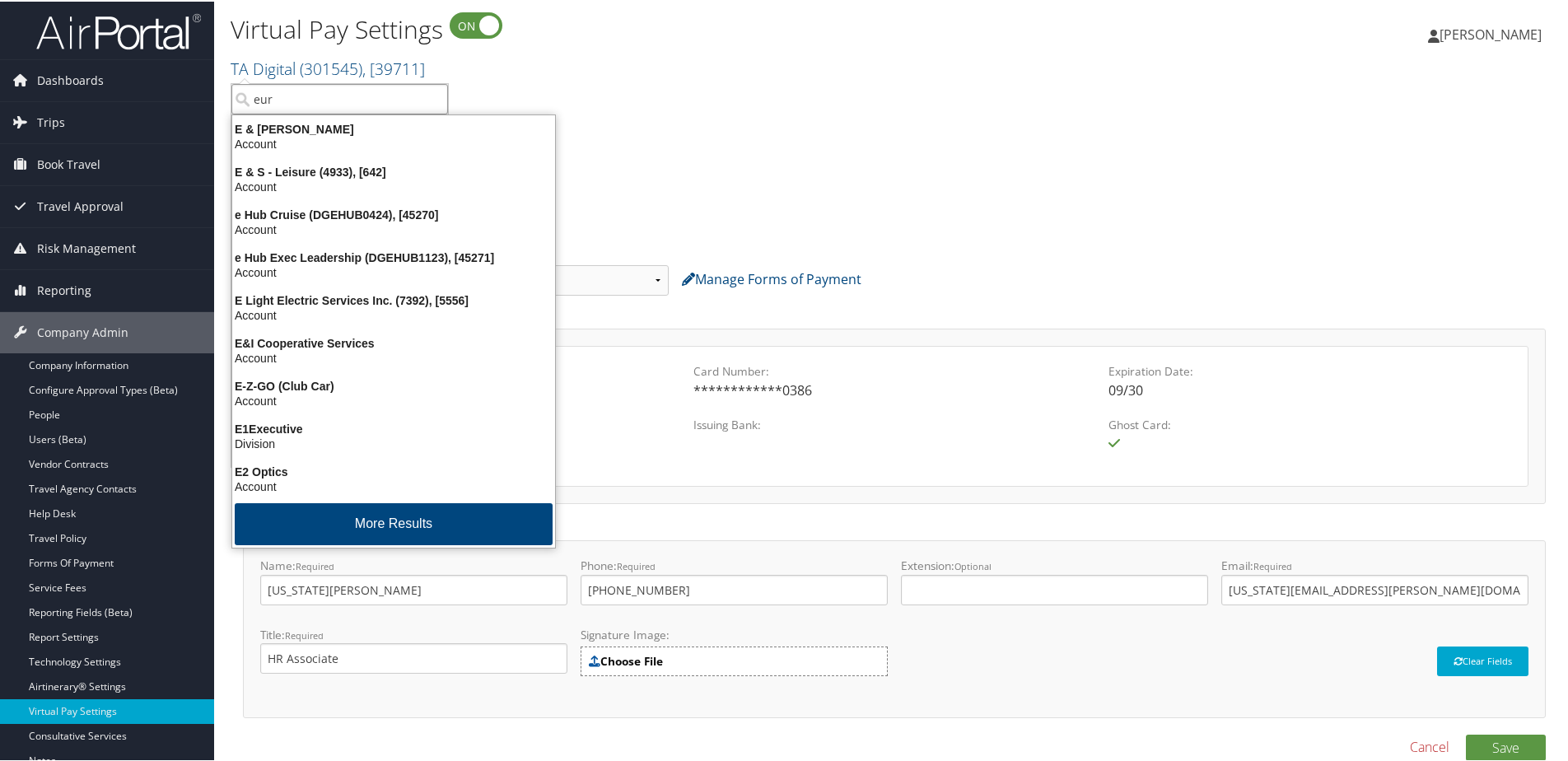
type input "euro"
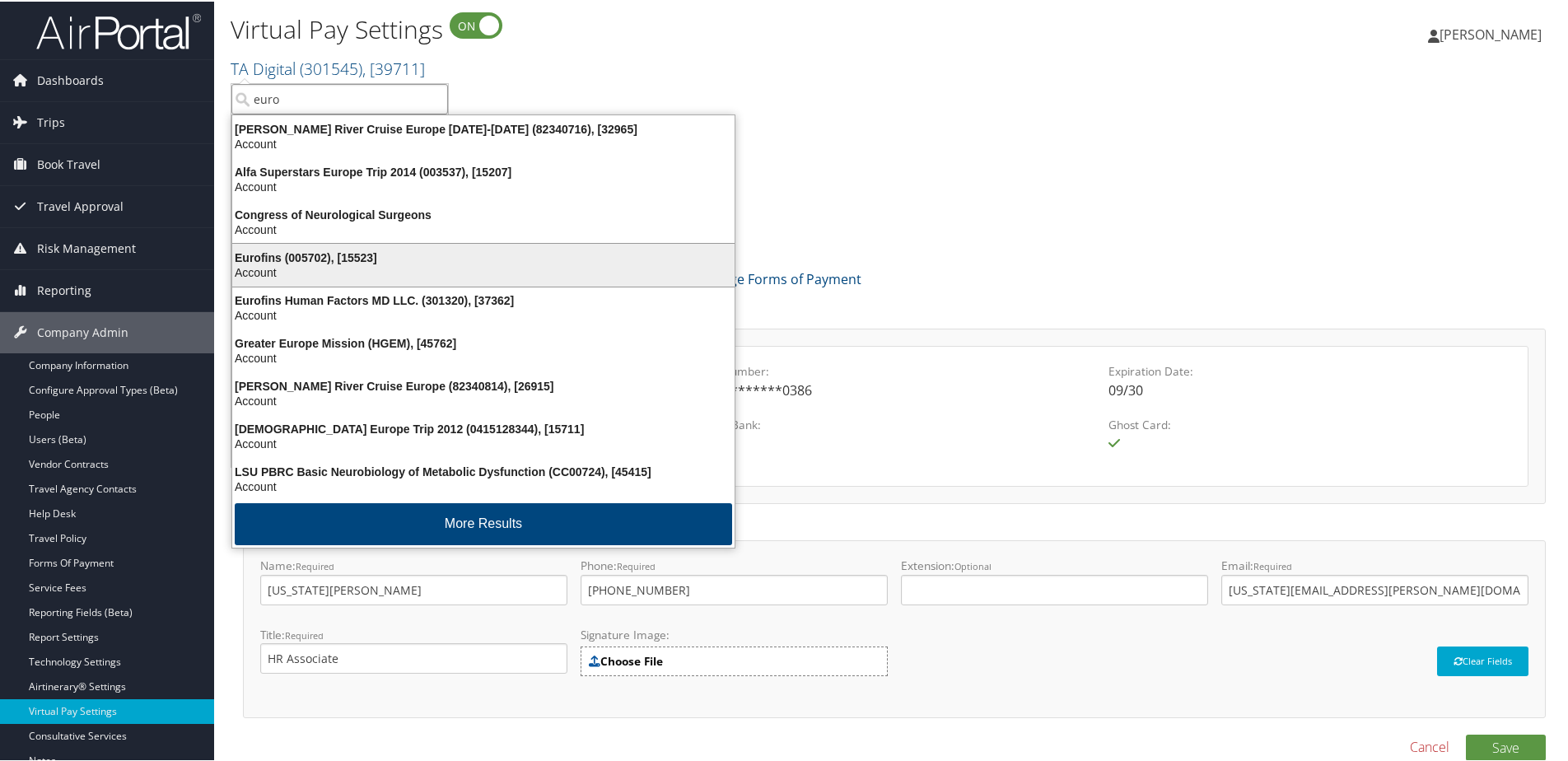
click at [255, 264] on div "Account" at bounding box center [483, 270] width 522 height 15
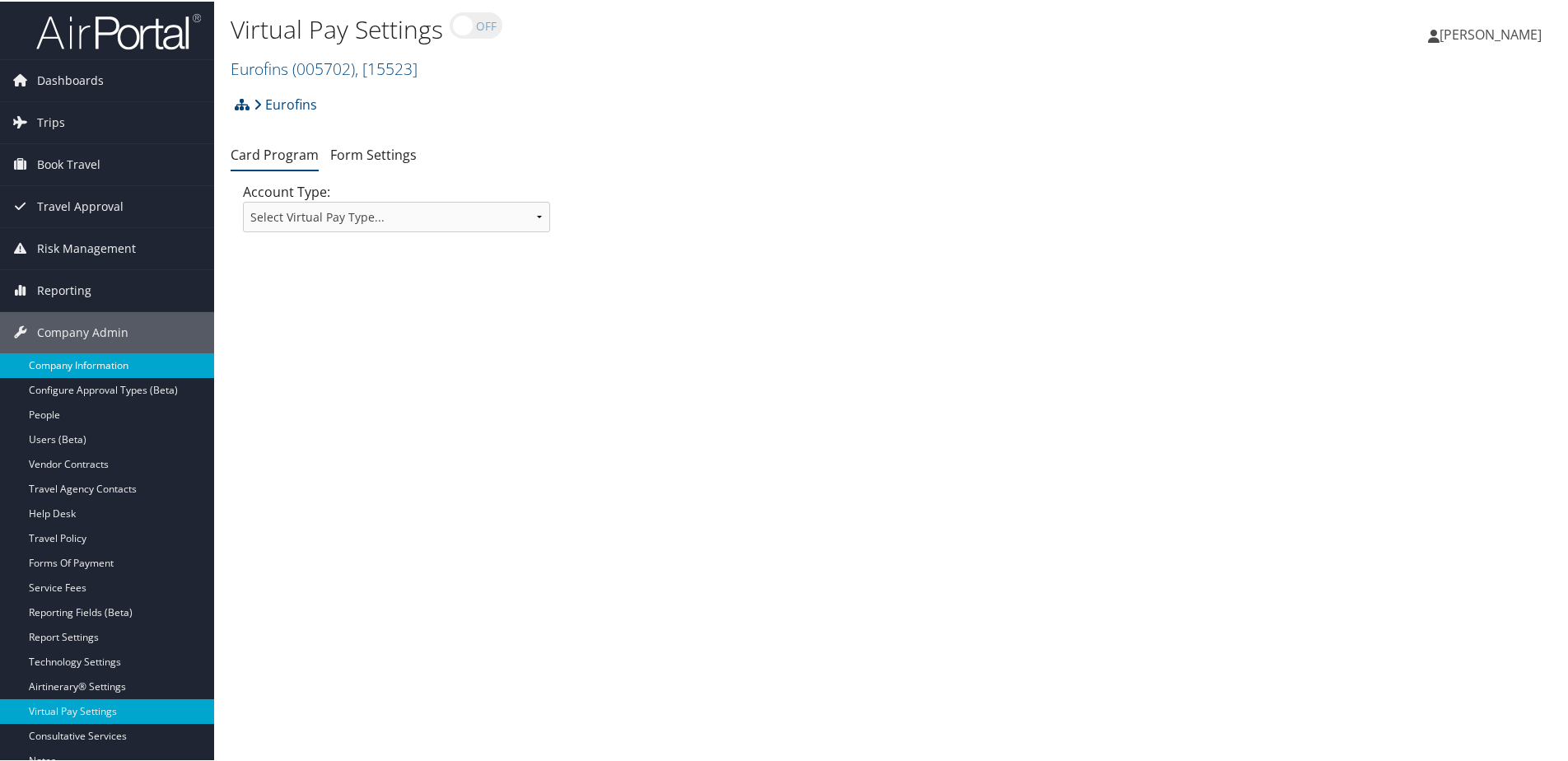
click at [68, 363] on link "Company Information" at bounding box center [107, 364] width 214 height 25
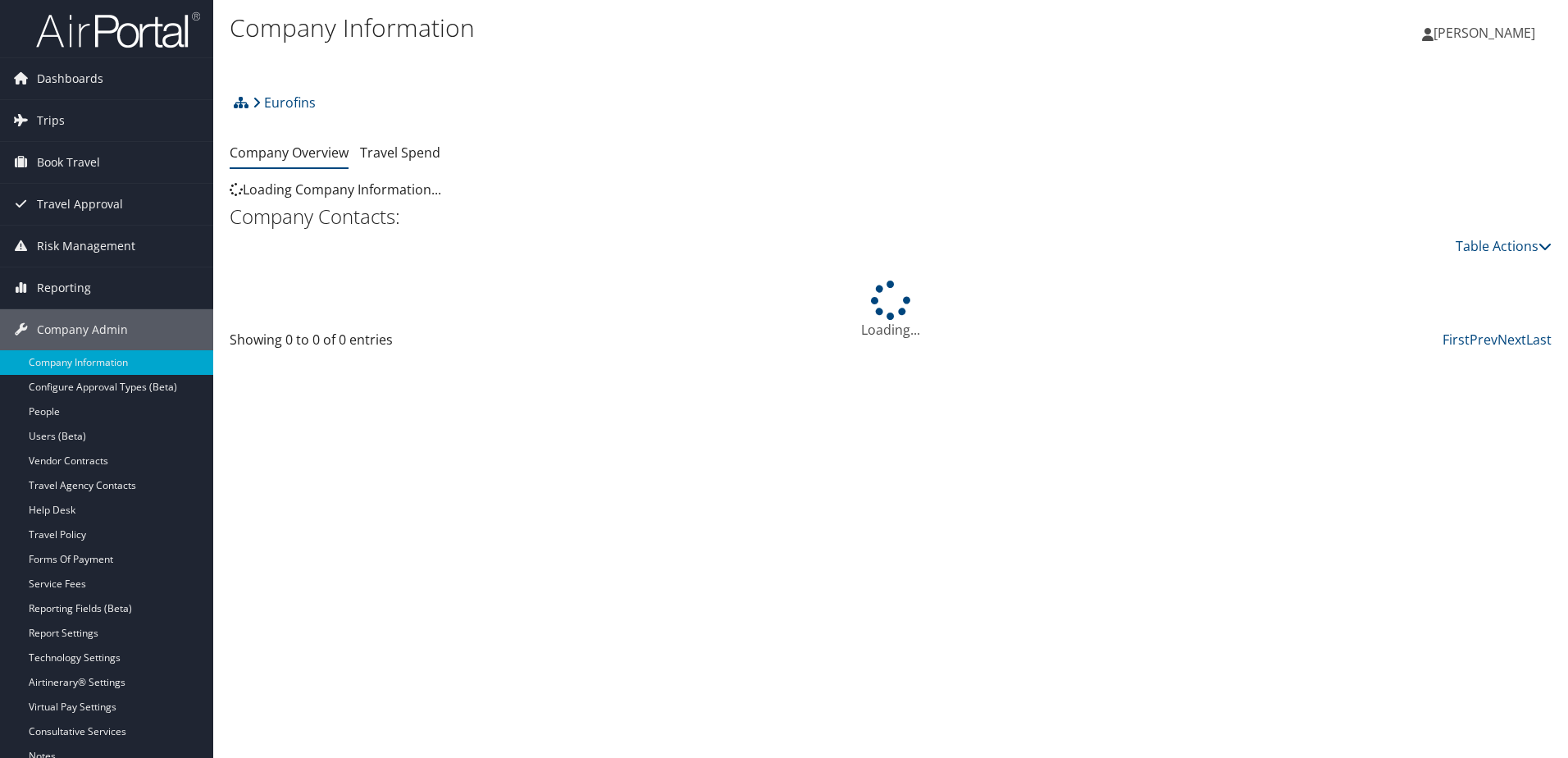
click at [69, 291] on span "Reporting" at bounding box center [63, 288] width 54 height 41
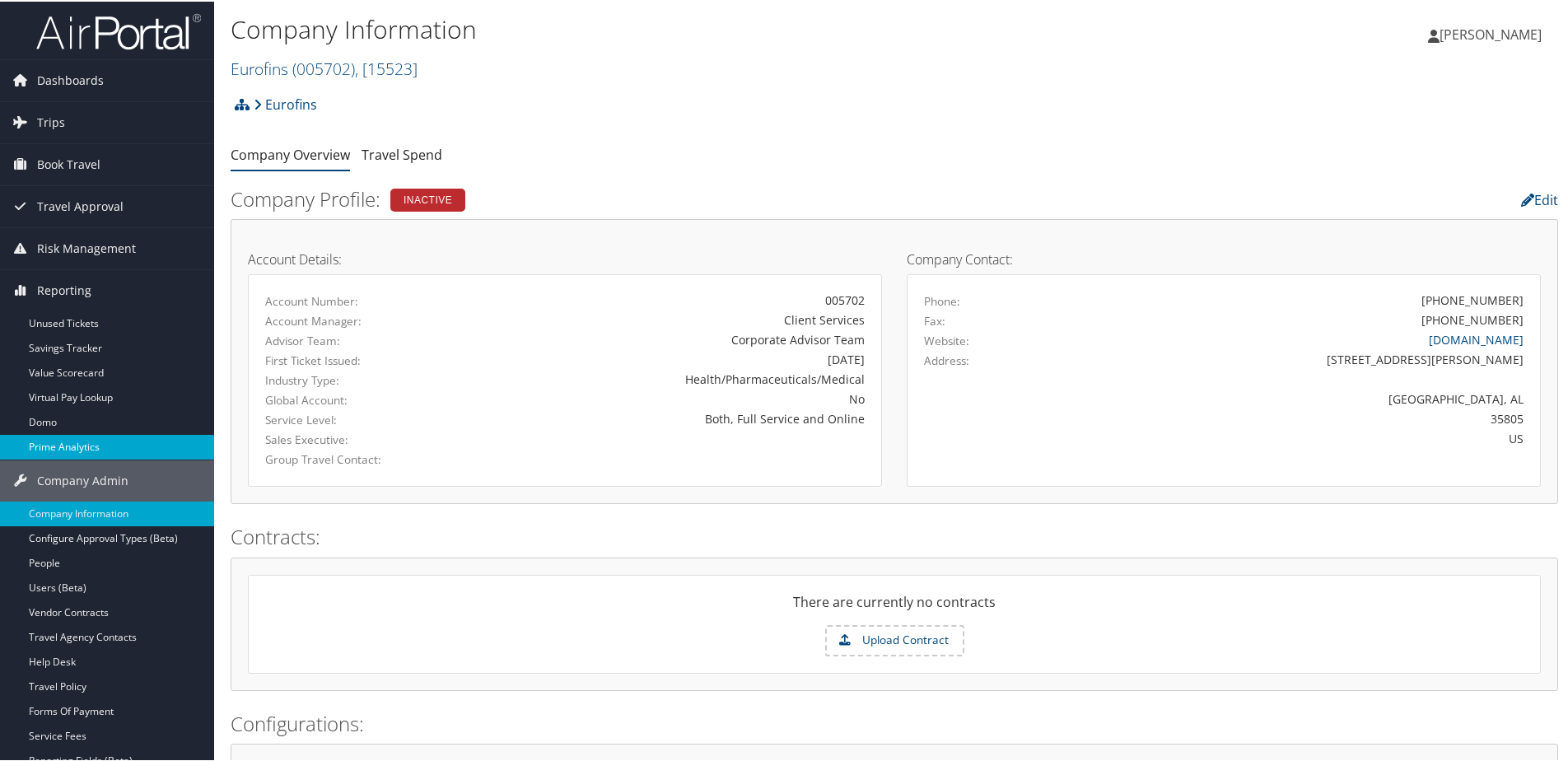
click at [76, 444] on link "Prime Analytics" at bounding box center [107, 445] width 214 height 25
click at [248, 105] on icon at bounding box center [242, 102] width 15 height 13
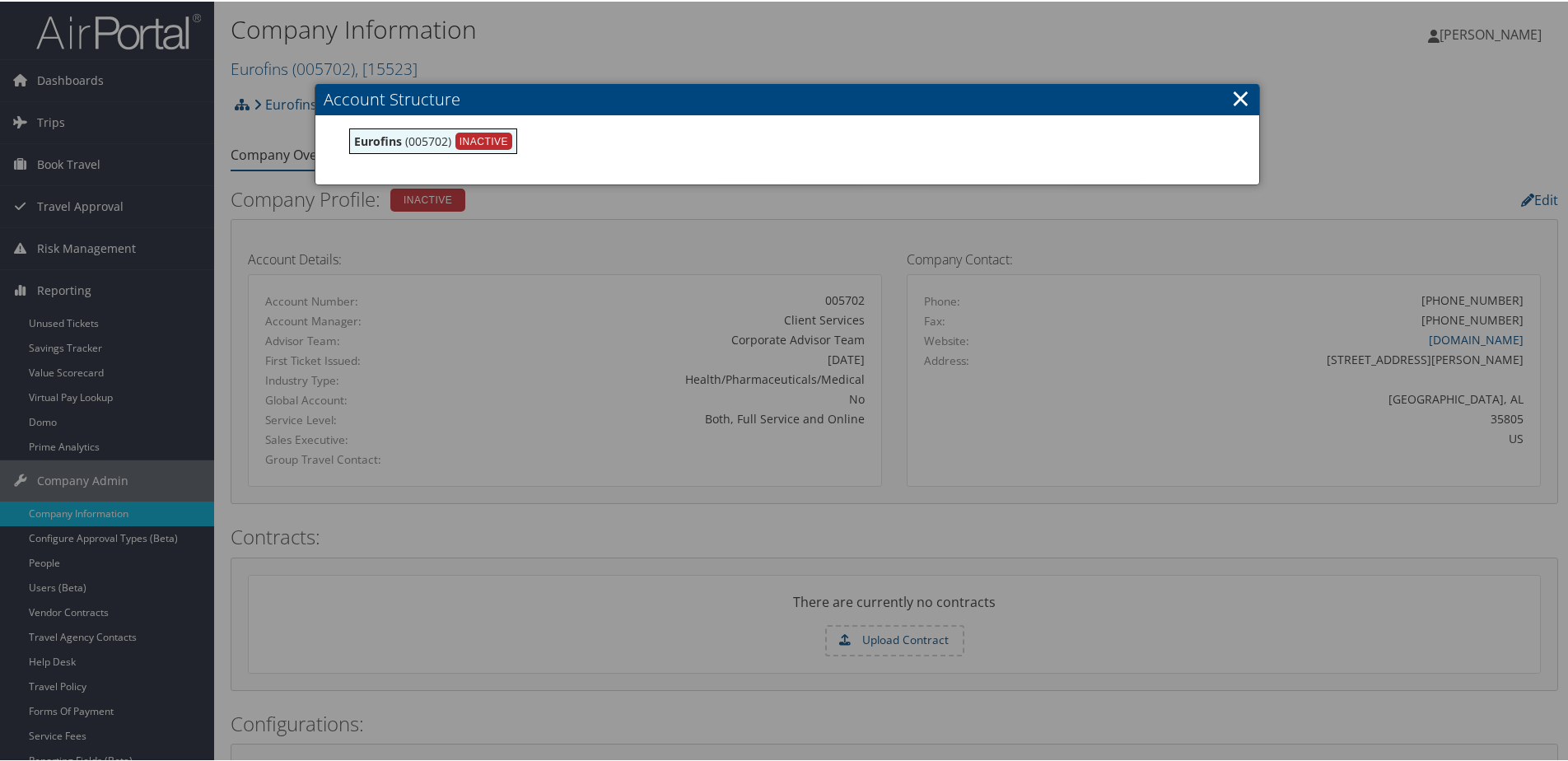
click at [807, 32] on div at bounding box center [787, 380] width 1574 height 761
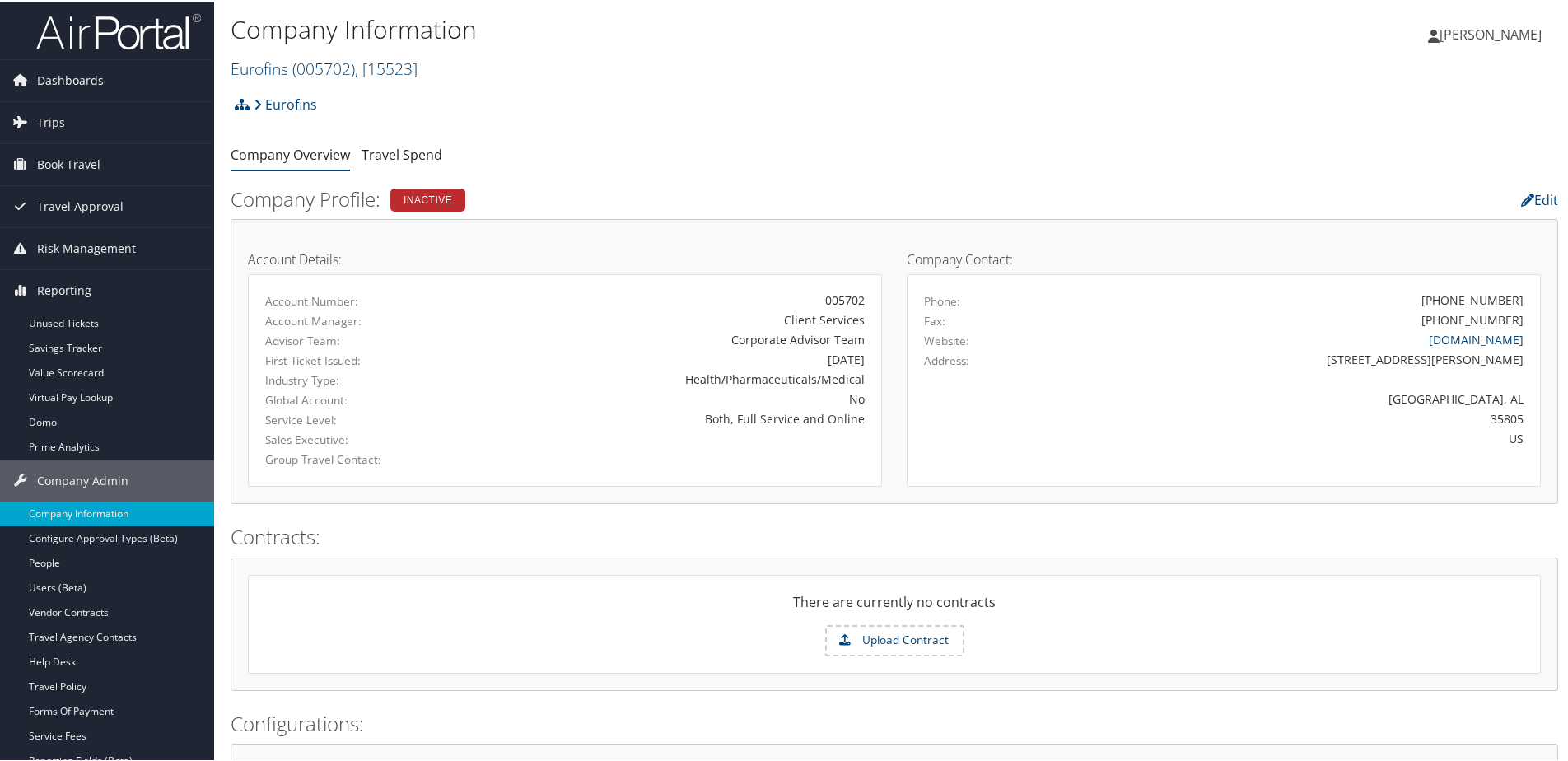
click at [275, 56] on link "Eurofins ( 005702 ) , [ 15523 ]" at bounding box center [324, 67] width 187 height 22
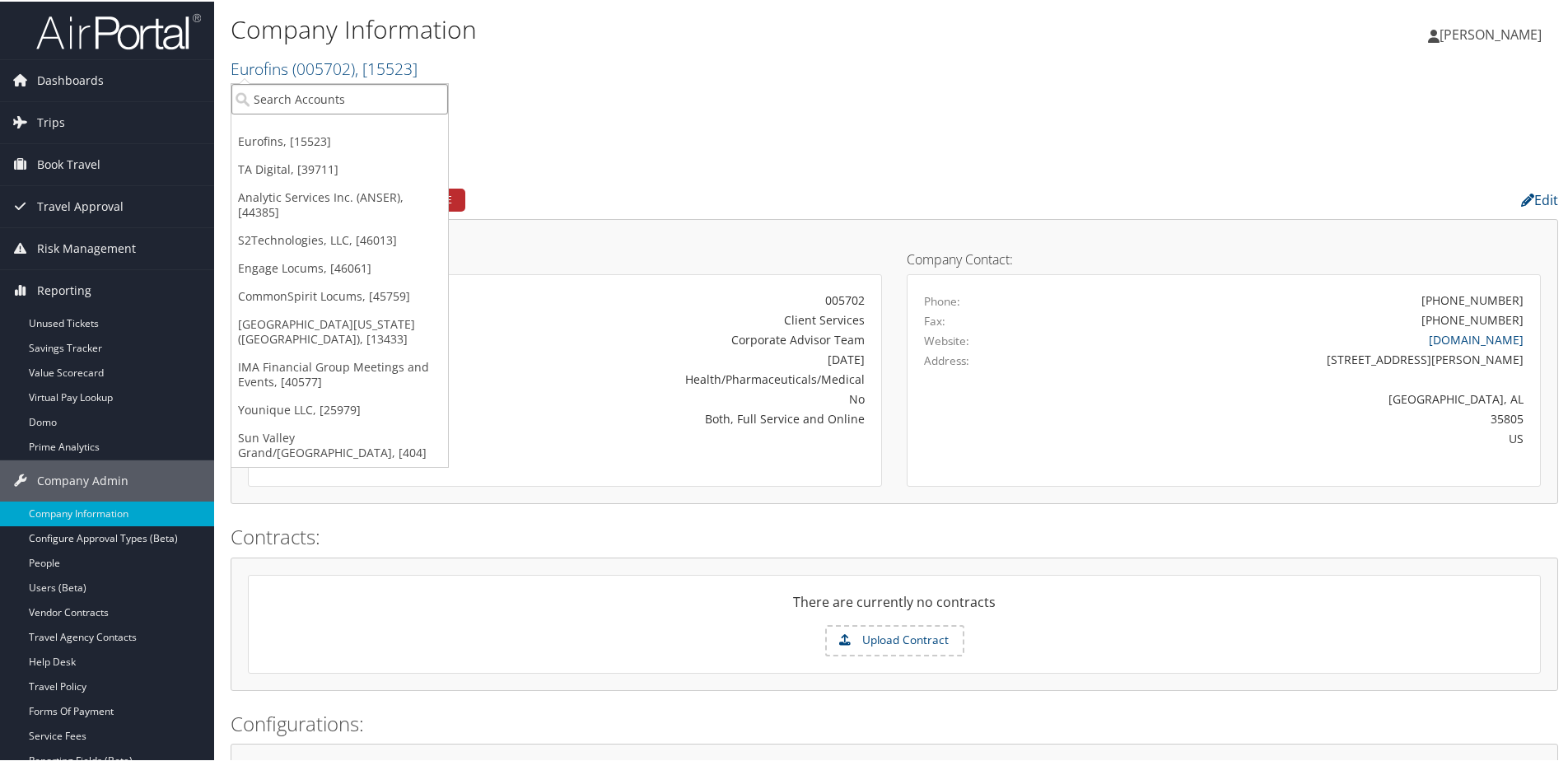
click at [282, 92] on input "search" at bounding box center [340, 97] width 217 height 30
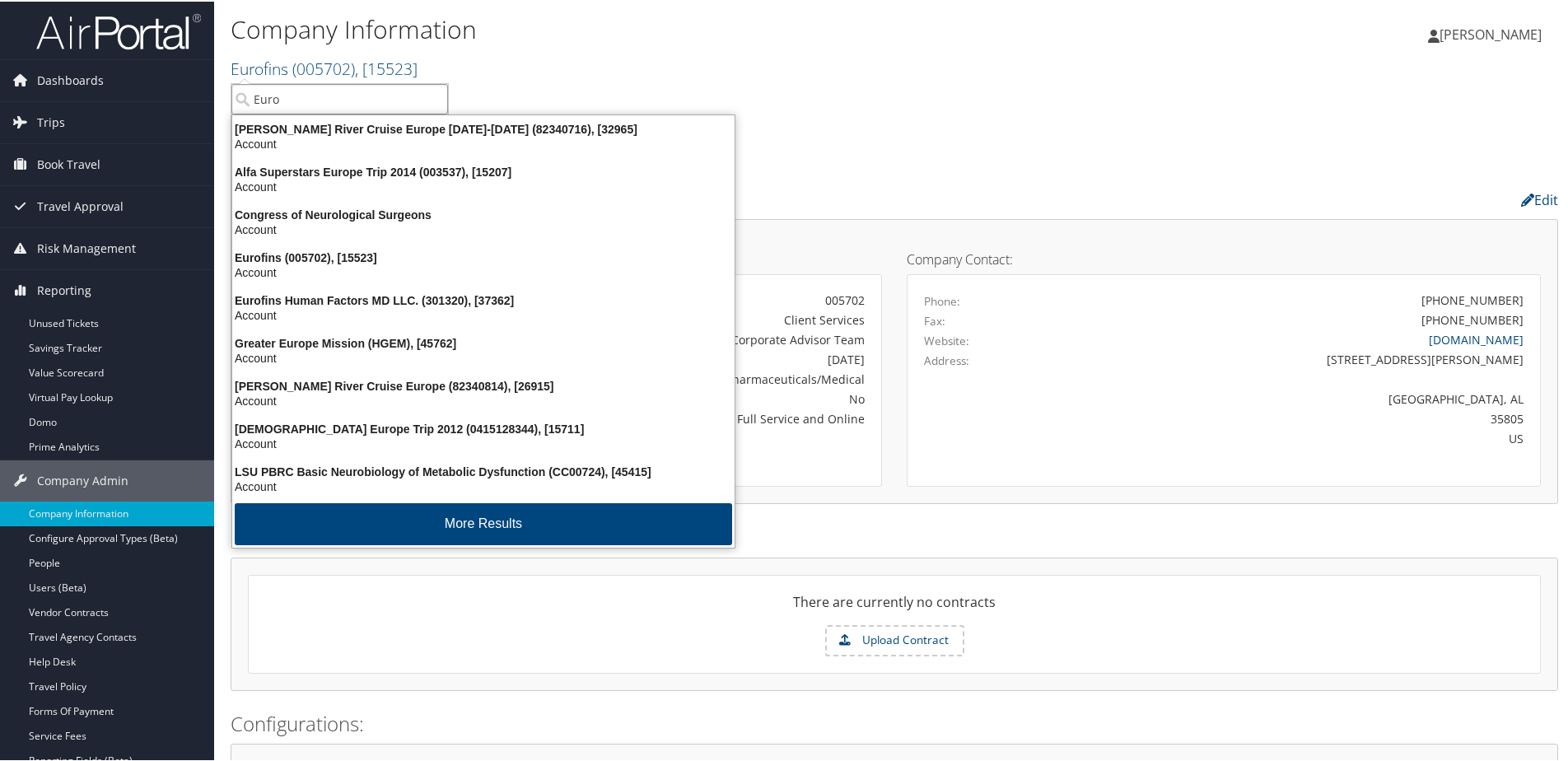
type input "Eurof"
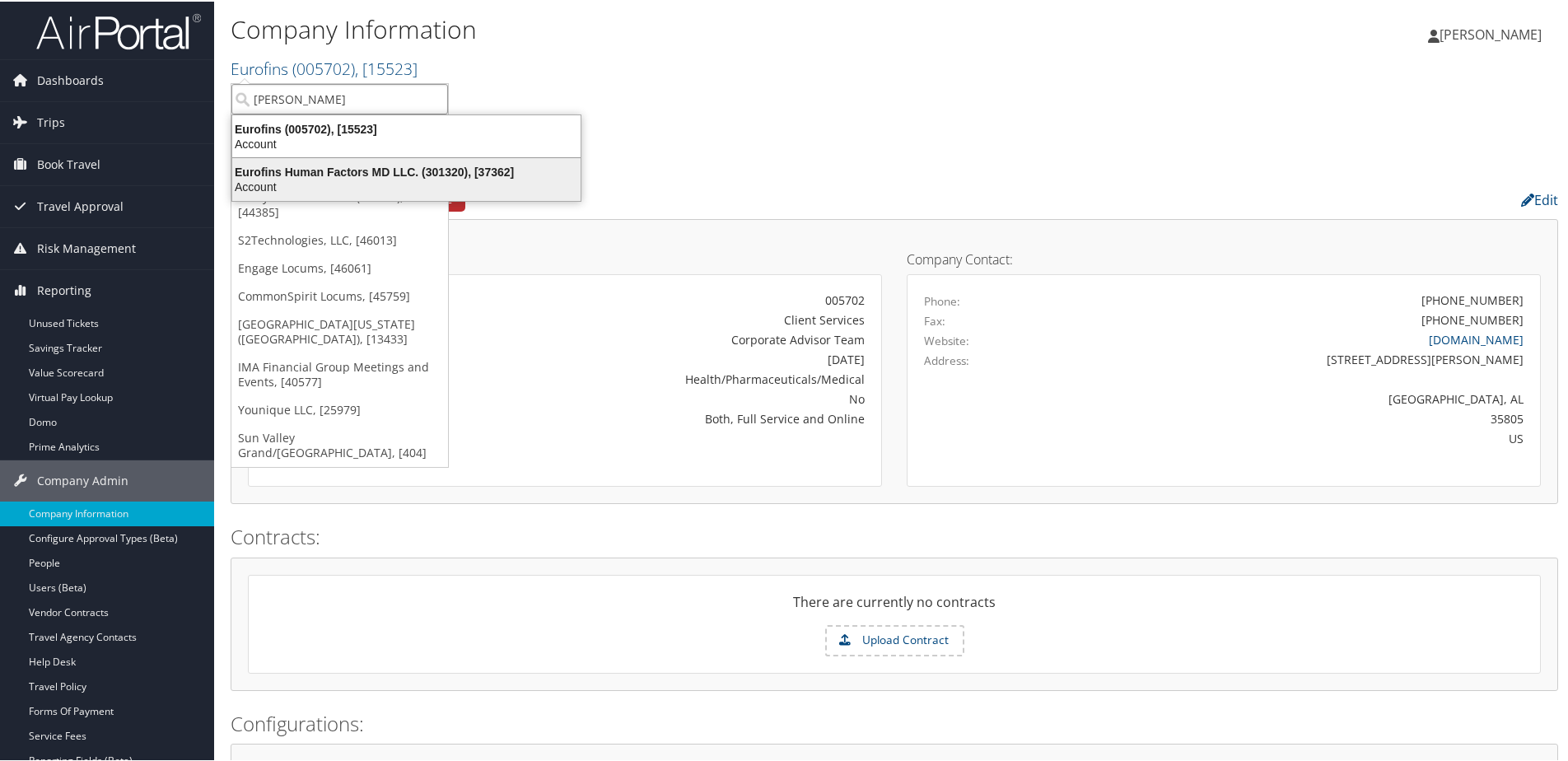
click at [295, 170] on div "Eurofins Human Factors MD LLC. (301320), [37362]" at bounding box center [406, 170] width 368 height 15
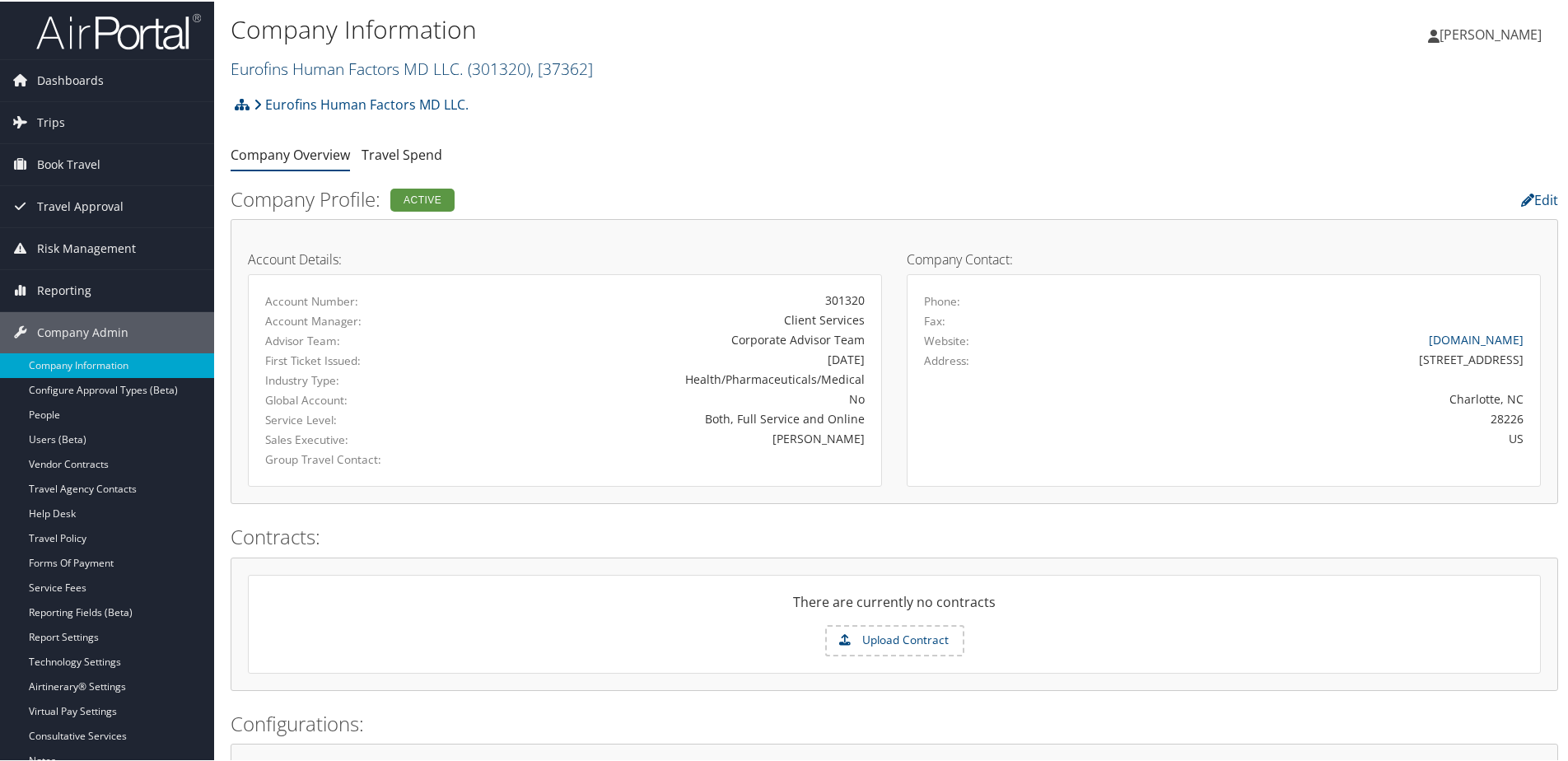
click at [275, 66] on link "Eurofins Human Factors MD LLC. ( 301320 ) , [ 37362 ]" at bounding box center [411, 67] width 362 height 22
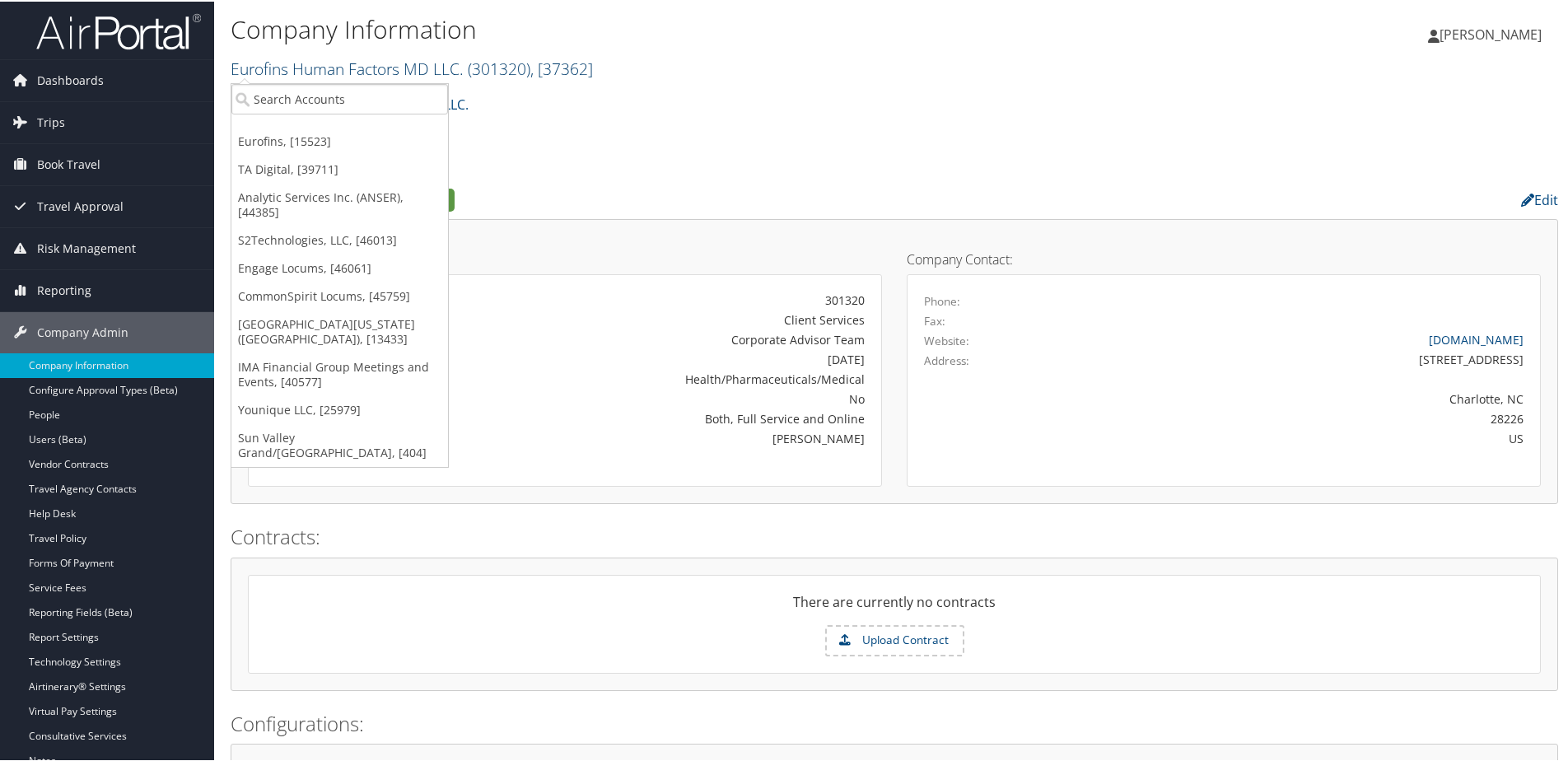
click at [292, 66] on link "Eurofins Human Factors MD LLC. ( 301320 ) , [ 37362 ]" at bounding box center [411, 67] width 362 height 22
click at [275, 319] on link "[GEOGRAPHIC_DATA][US_STATE] ([GEOGRAPHIC_DATA]), [13433]" at bounding box center [340, 331] width 217 height 43
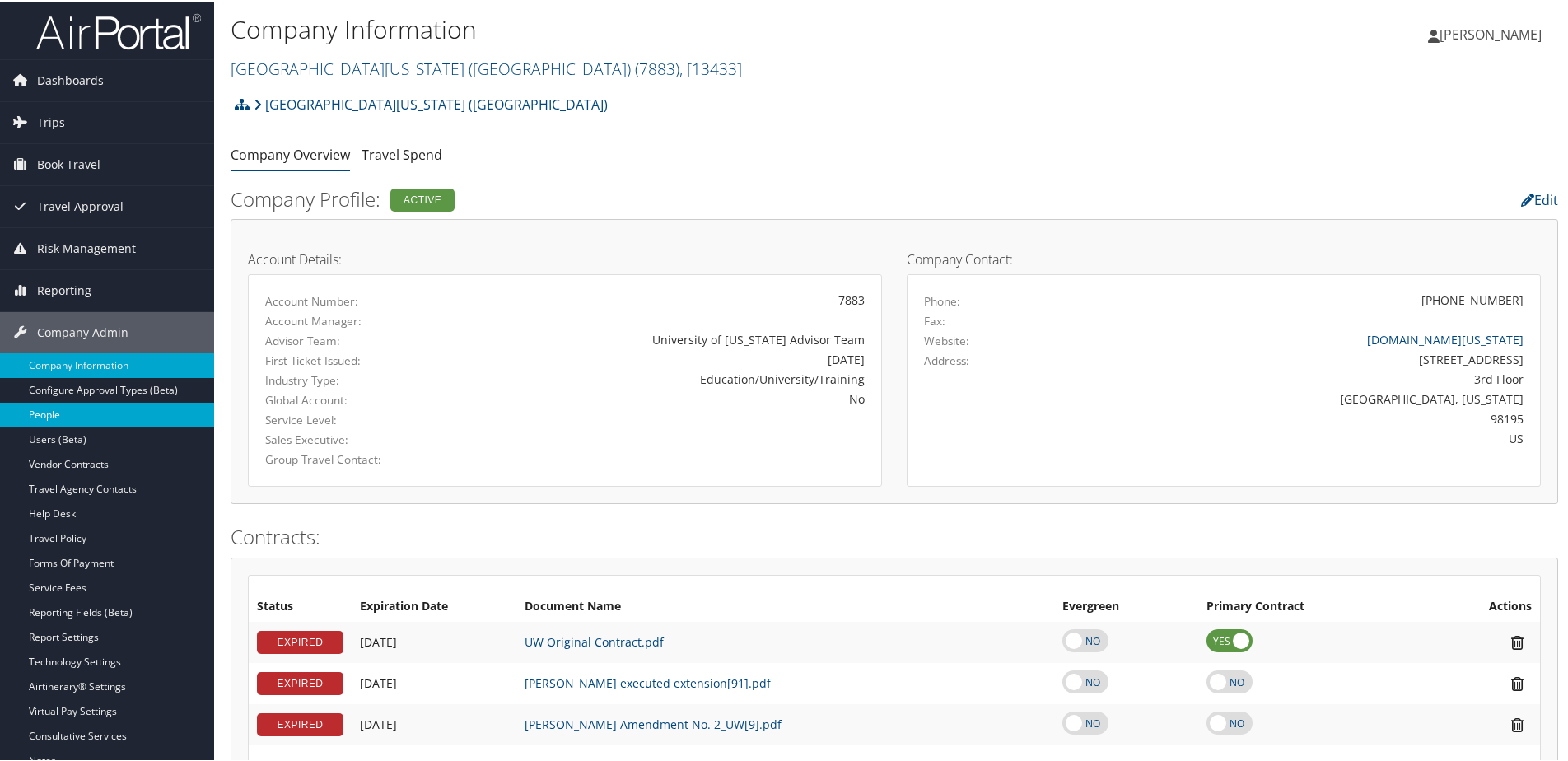
click at [48, 422] on link "People" at bounding box center [107, 413] width 214 height 25
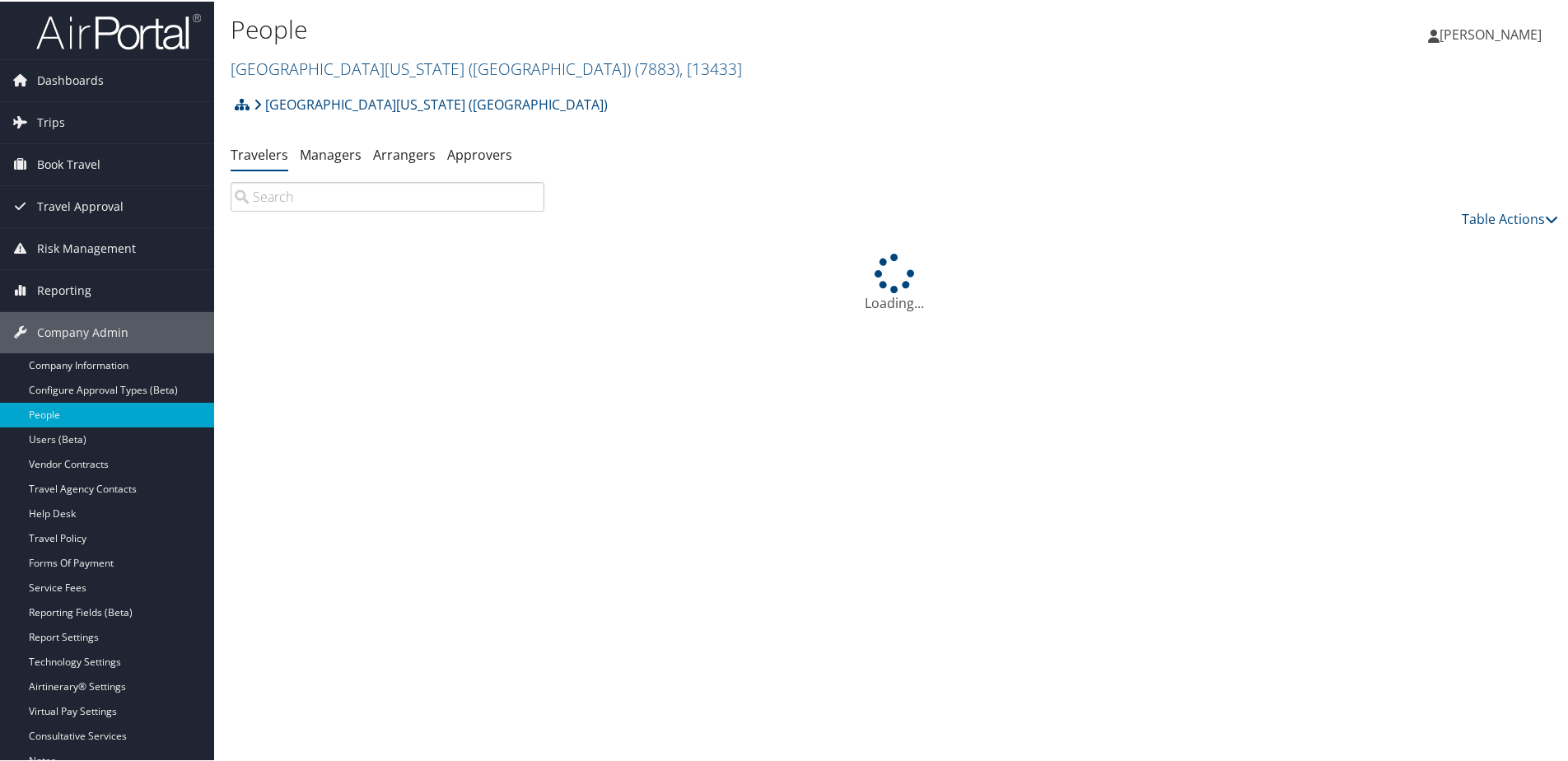
click at [289, 199] on input "search" at bounding box center [387, 195] width 314 height 29
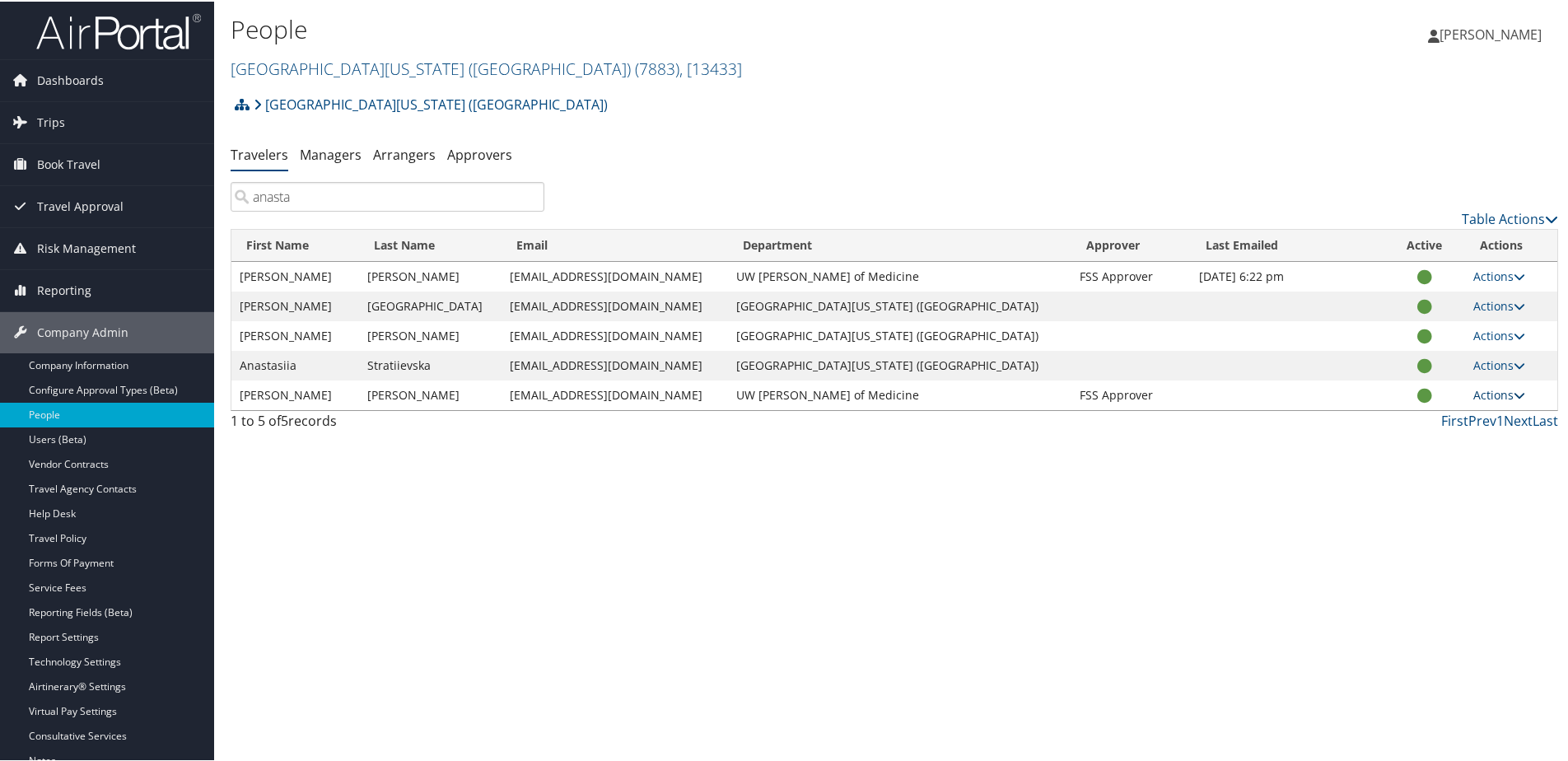
type input "anasta"
click at [1514, 391] on icon at bounding box center [1519, 393] width 11 height 11
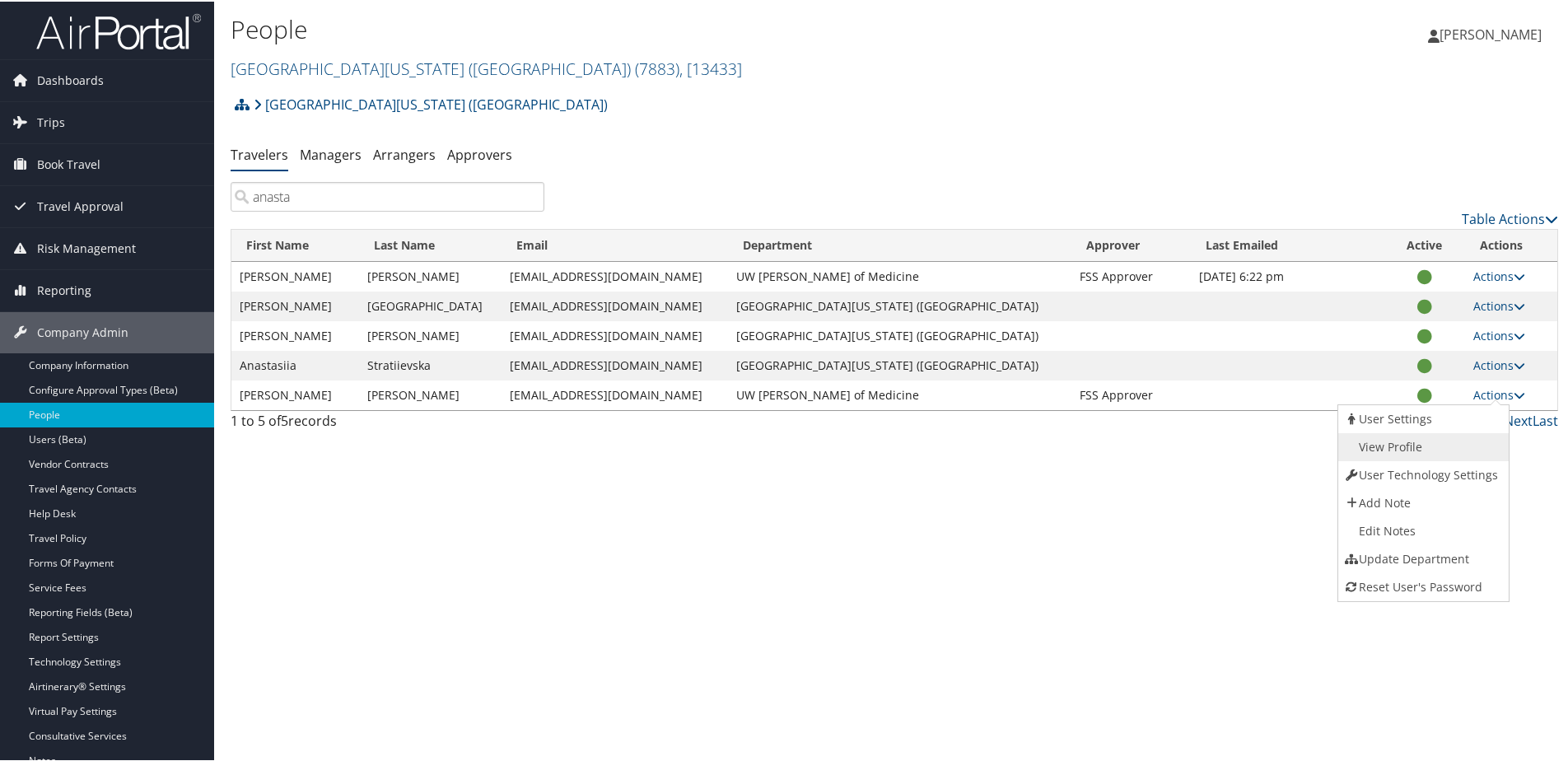
click at [1396, 440] on link "View Profile" at bounding box center [1422, 445] width 167 height 28
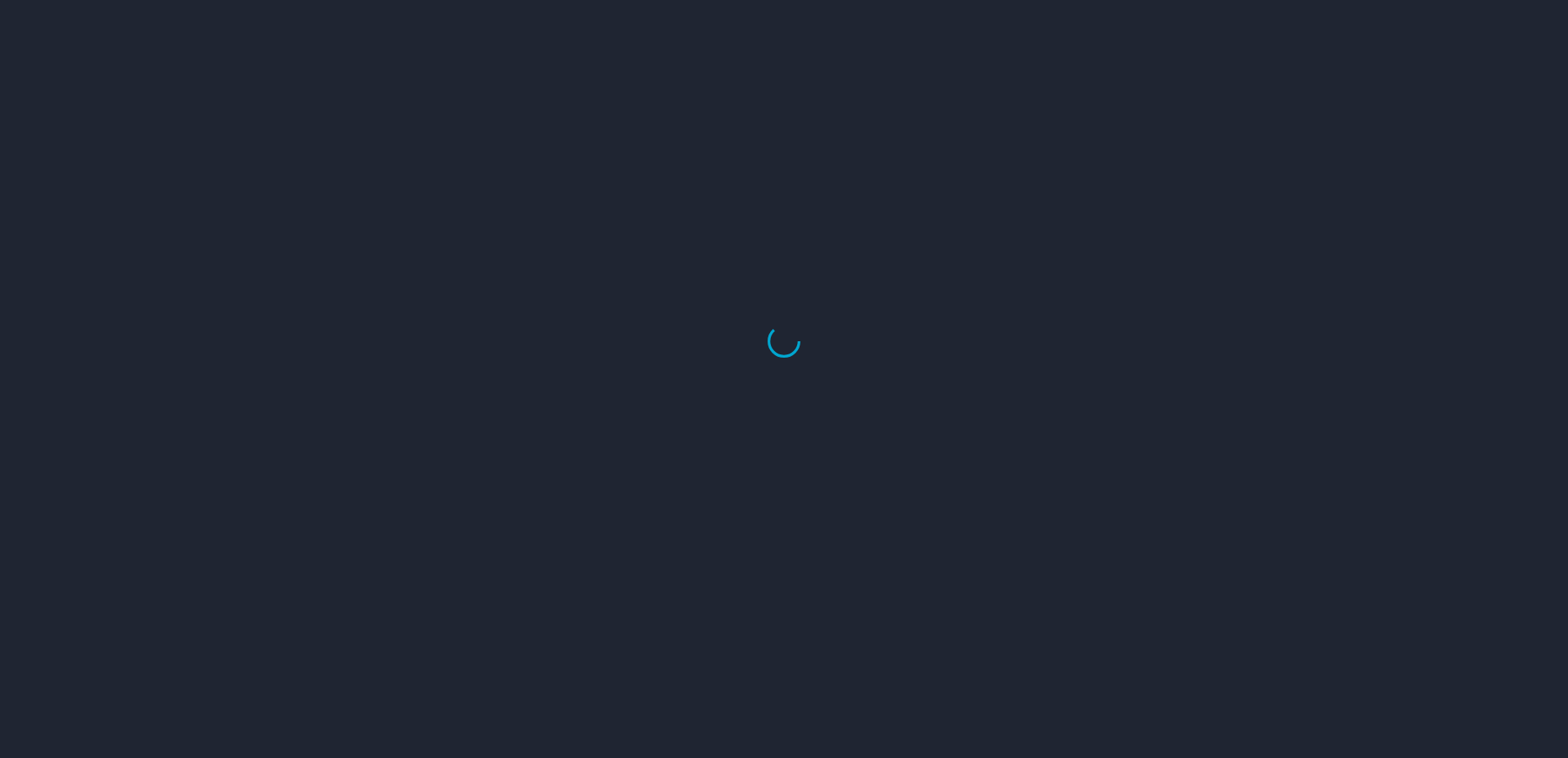
select select "US"
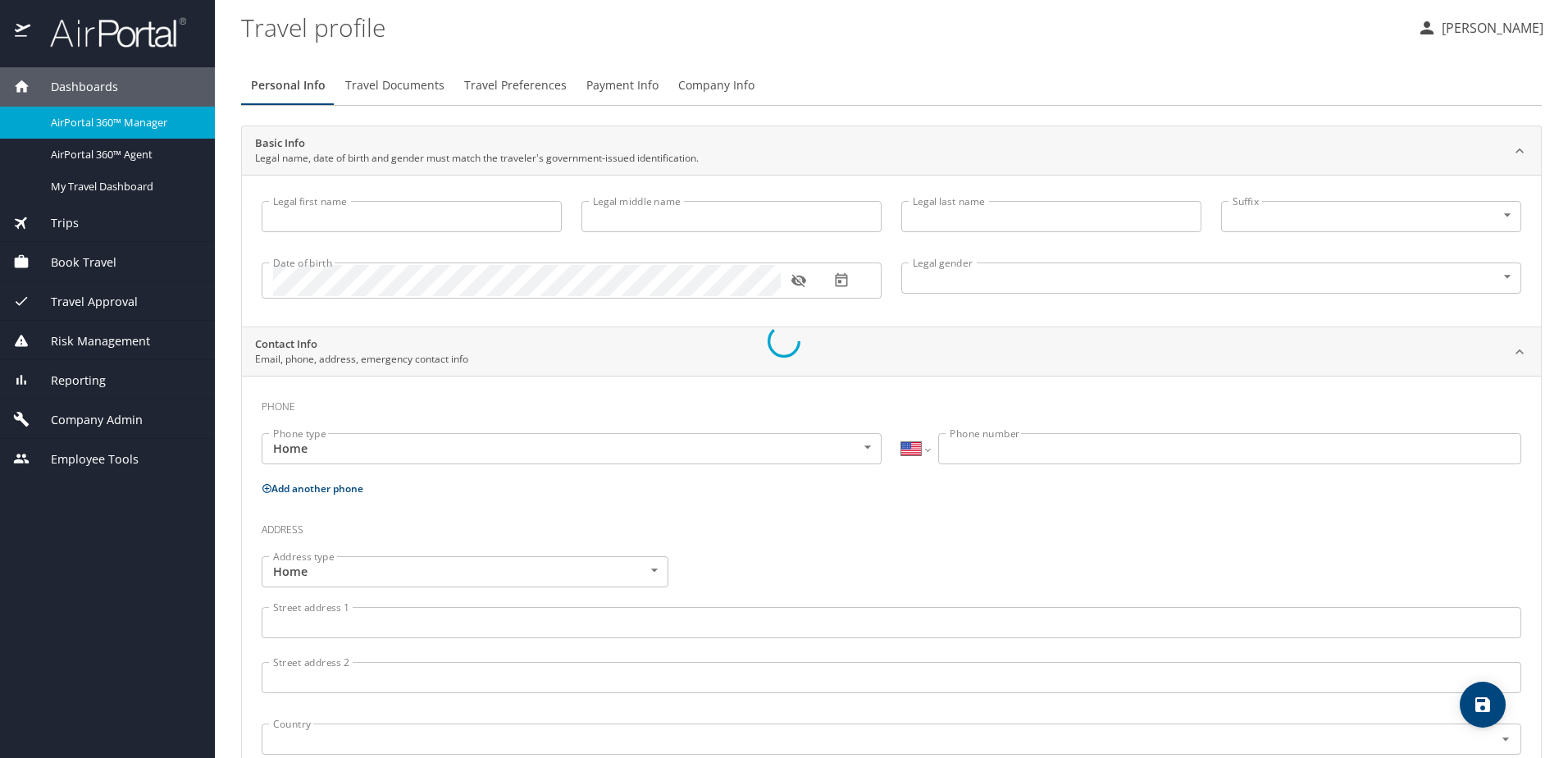
type input "[PERSON_NAME]"
type input "Undisclosed"
select select "US"
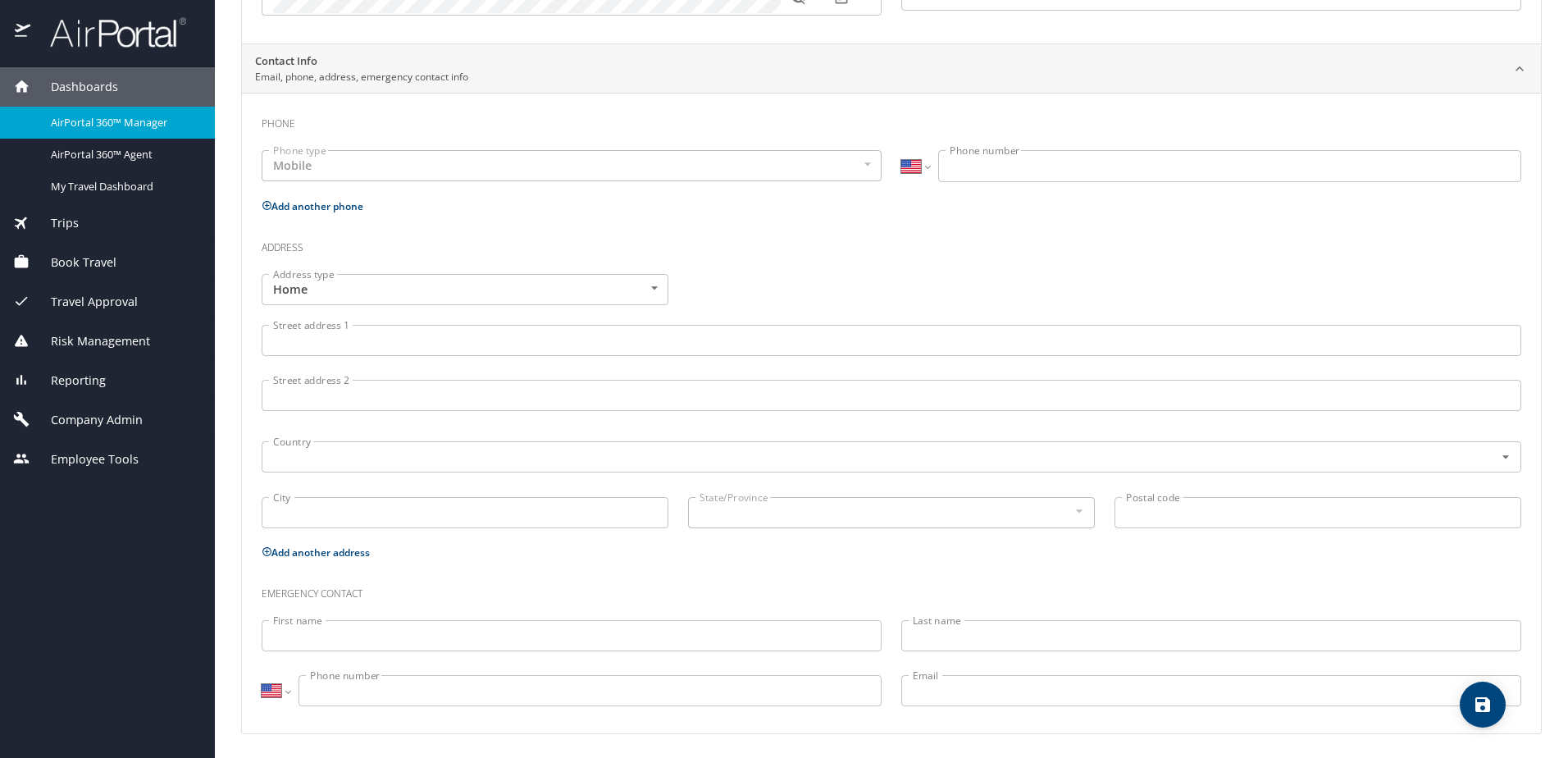
scroll to position [327, 0]
